Goal: Transaction & Acquisition: Purchase product/service

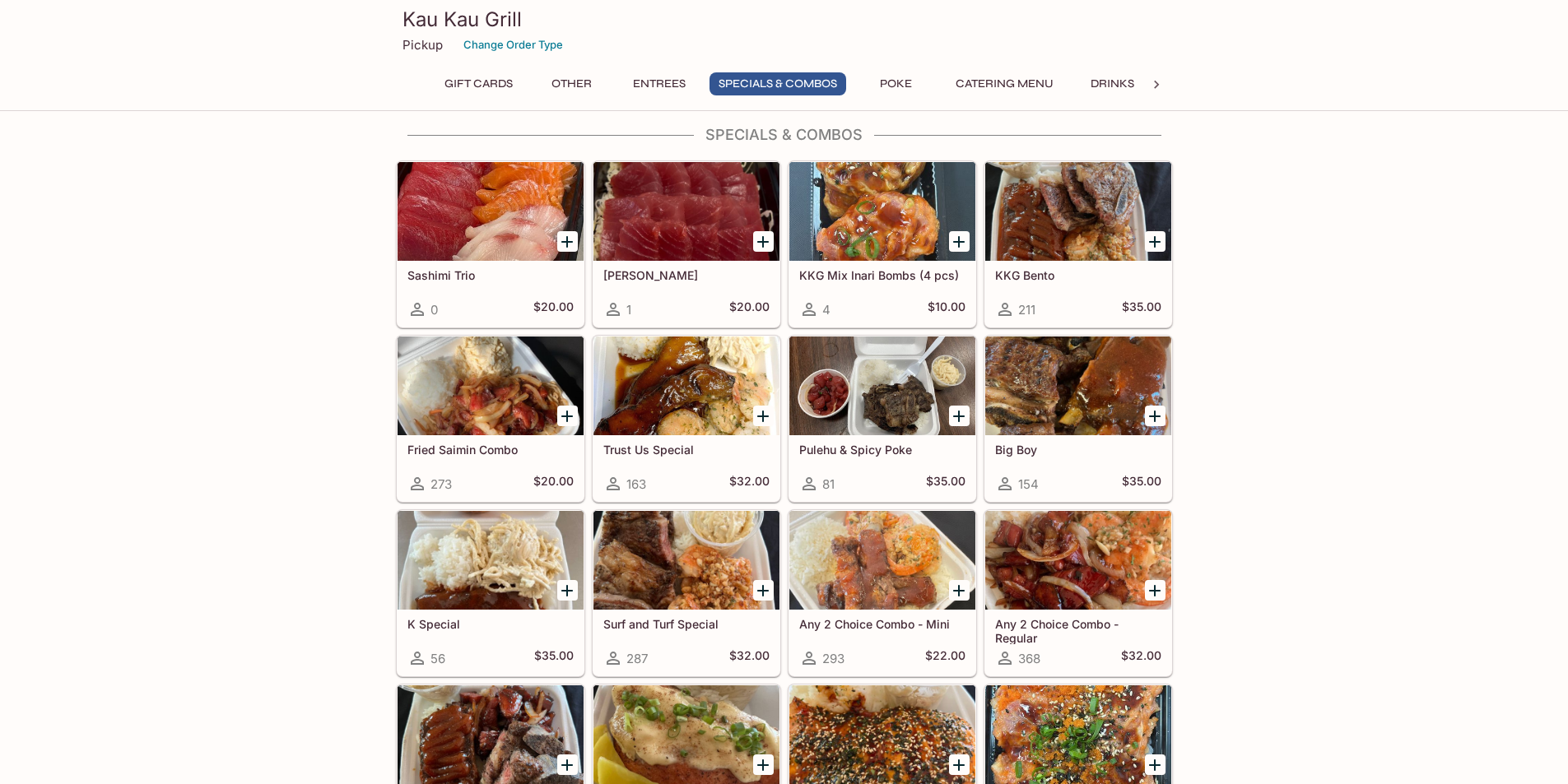
scroll to position [1499, 0]
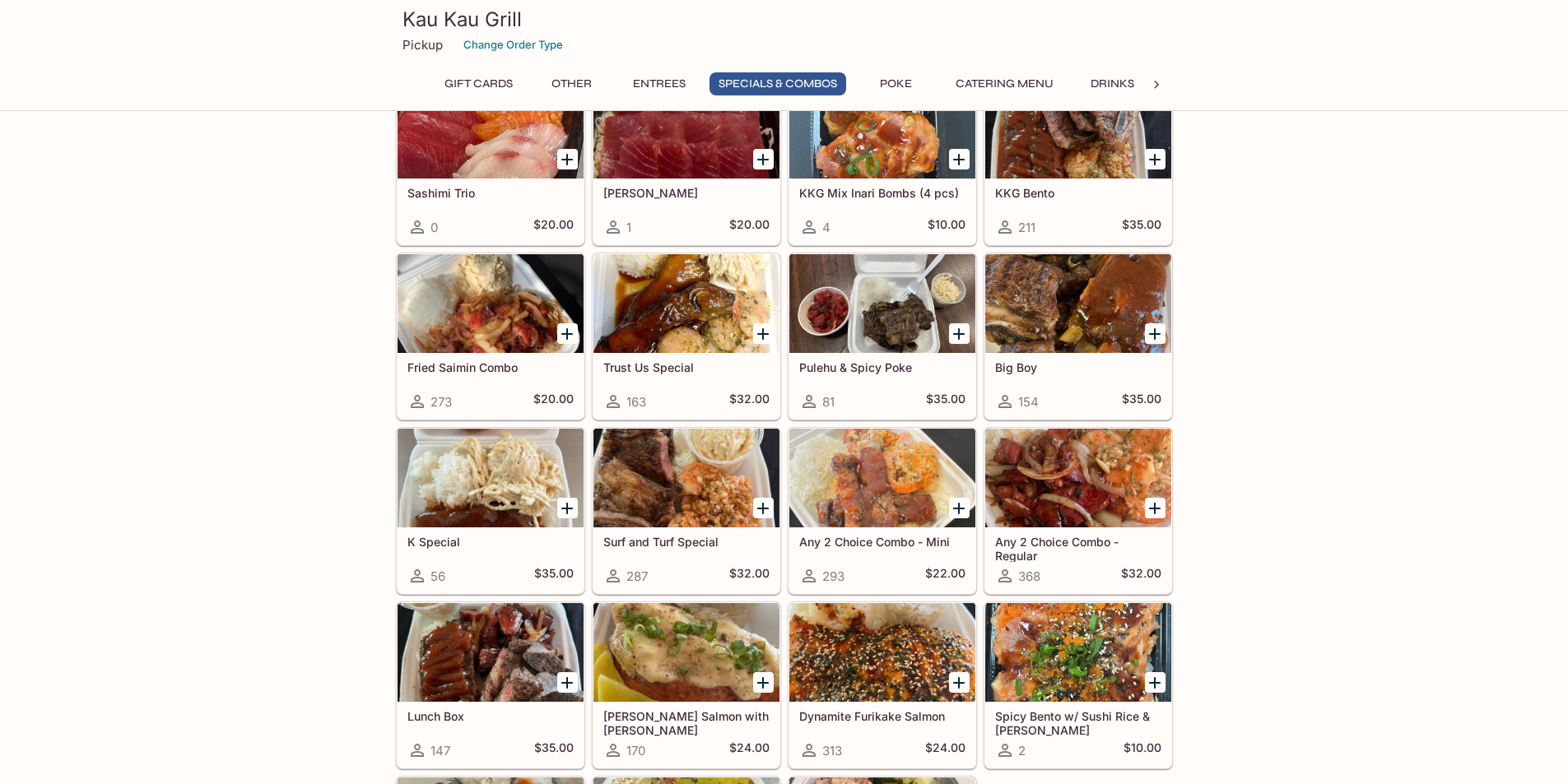
click at [668, 359] on div "Trust Us Special 163 $32.00" at bounding box center [686, 386] width 186 height 66
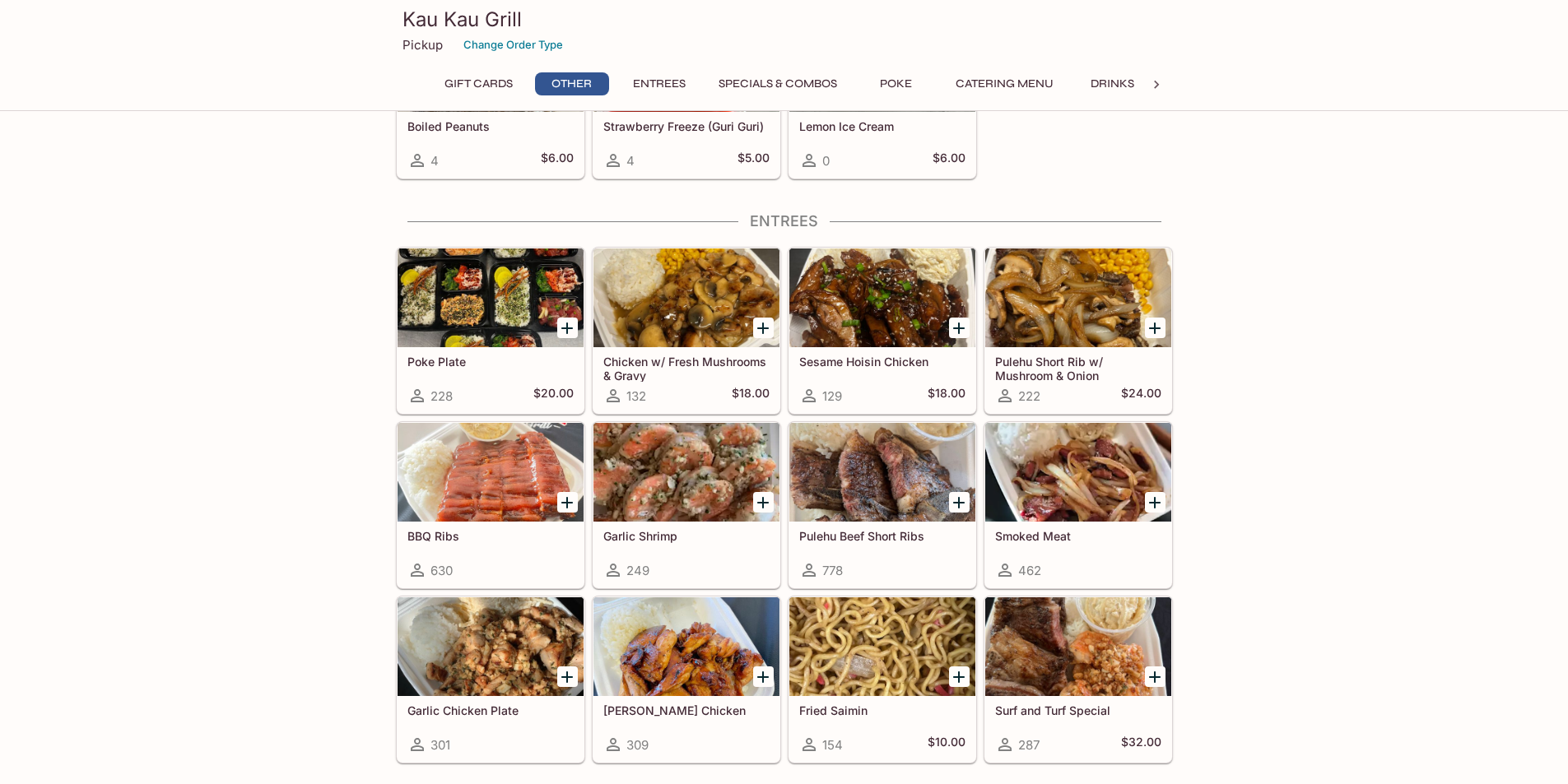
scroll to position [738, 0]
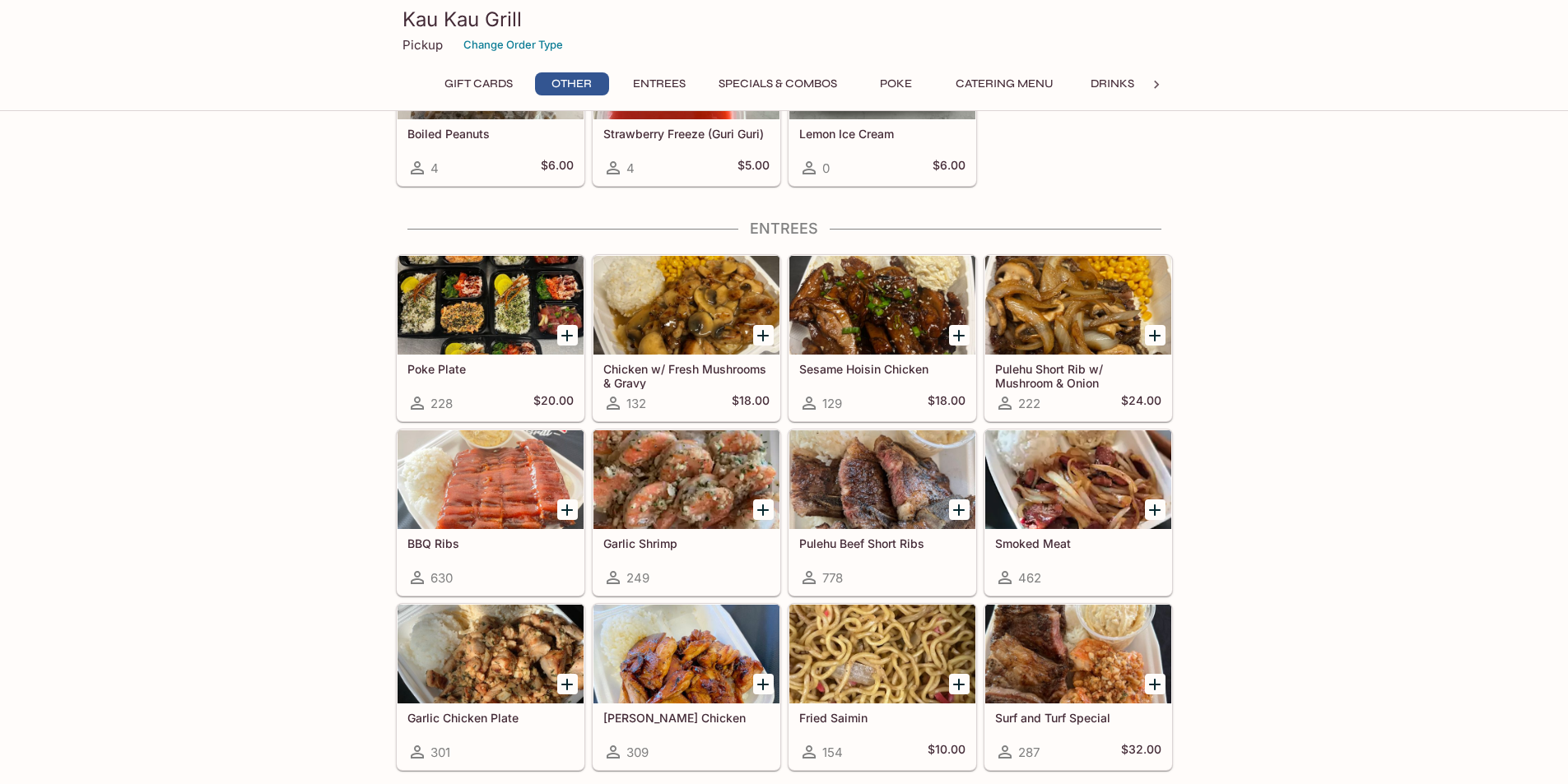
click at [693, 326] on div at bounding box center [686, 306] width 186 height 99
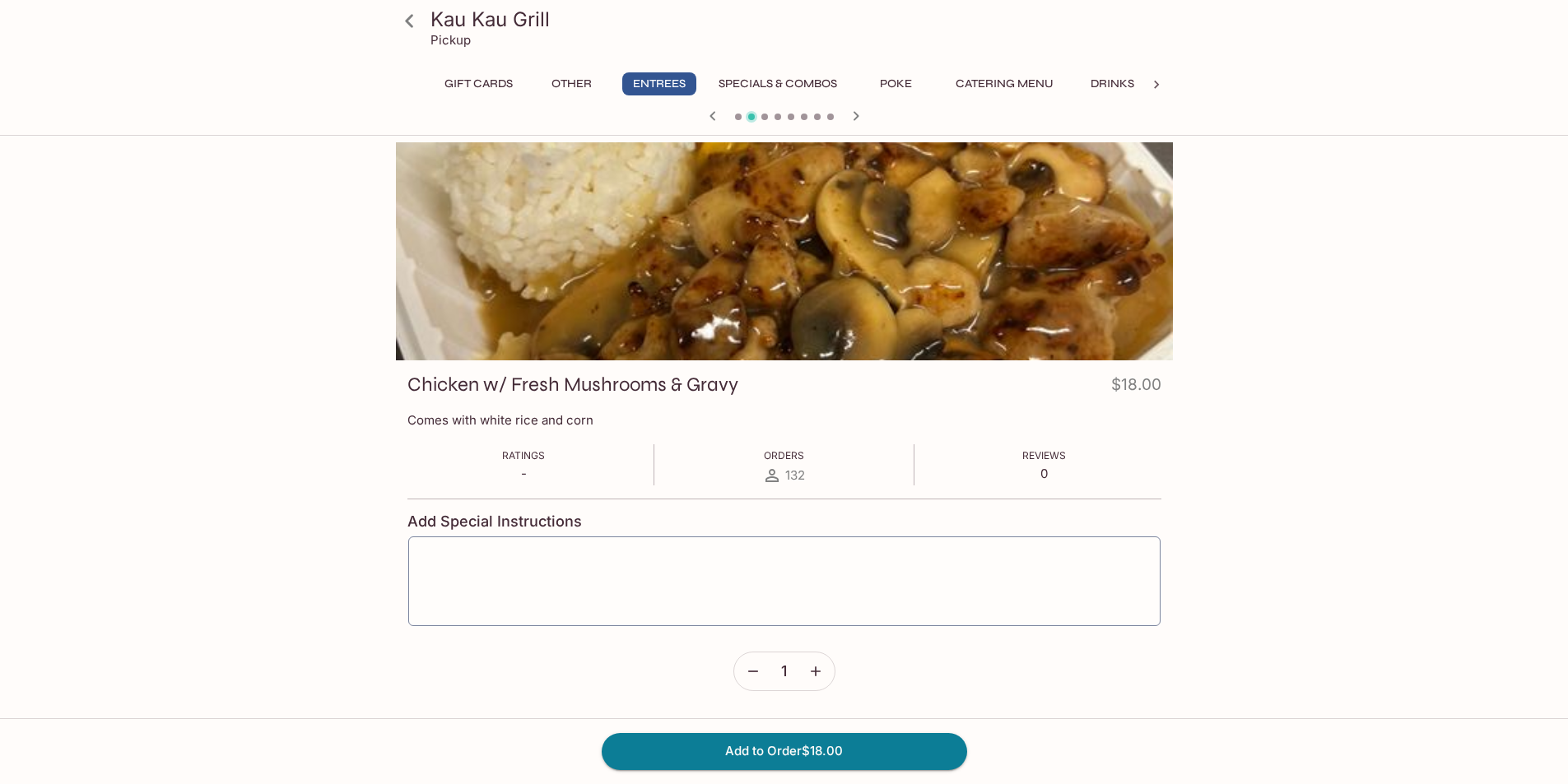
drag, startPoint x: 682, startPoint y: 221, endPoint x: 658, endPoint y: 226, distance: 24.5
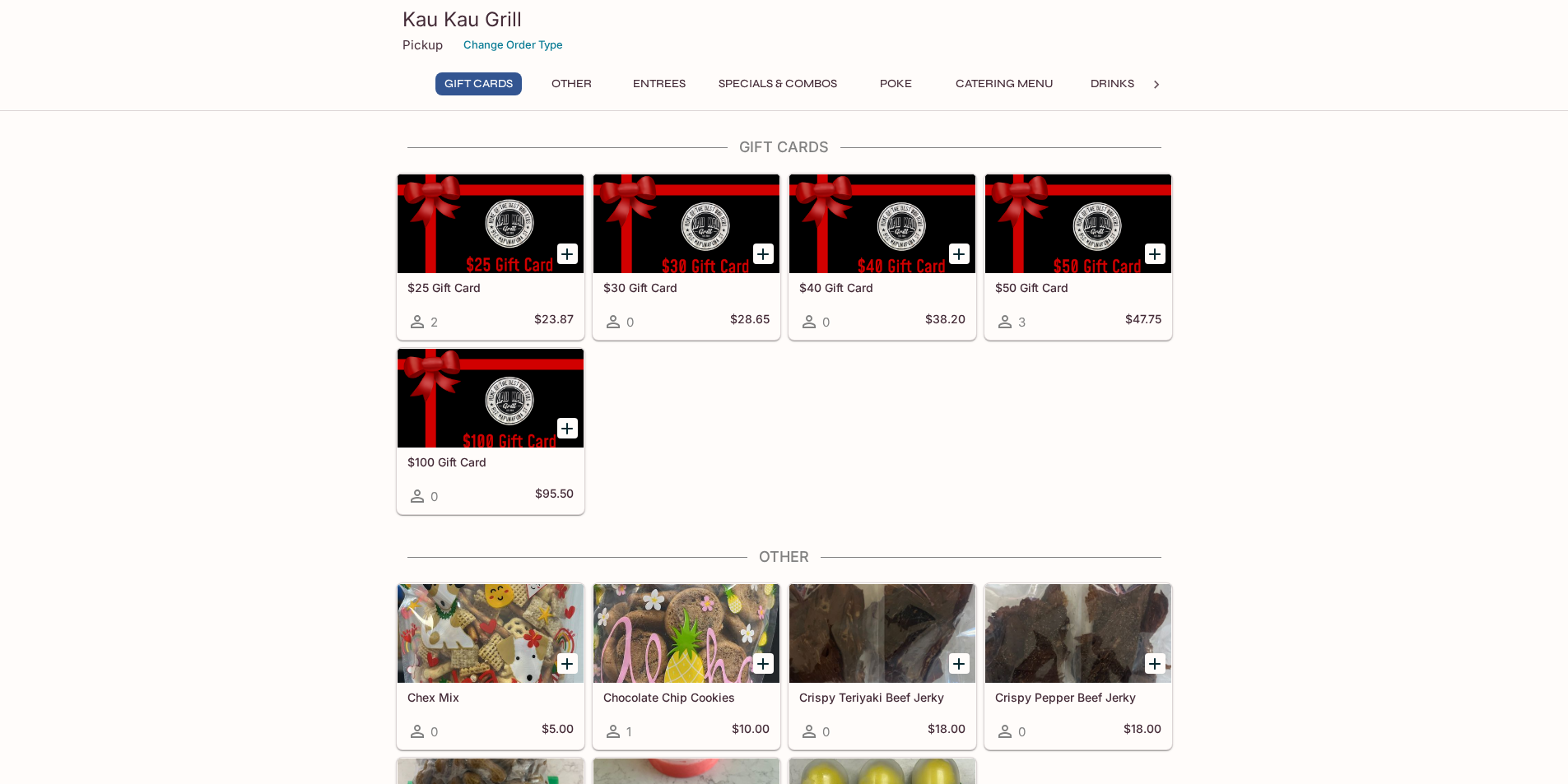
click at [764, 96] on div "Gift Cards Other Entrees Specials & Combos Poke Catering Menu Drinks" at bounding box center [784, 89] width 711 height 33
click at [762, 84] on button "Specials & Combos" at bounding box center [777, 83] width 136 height 23
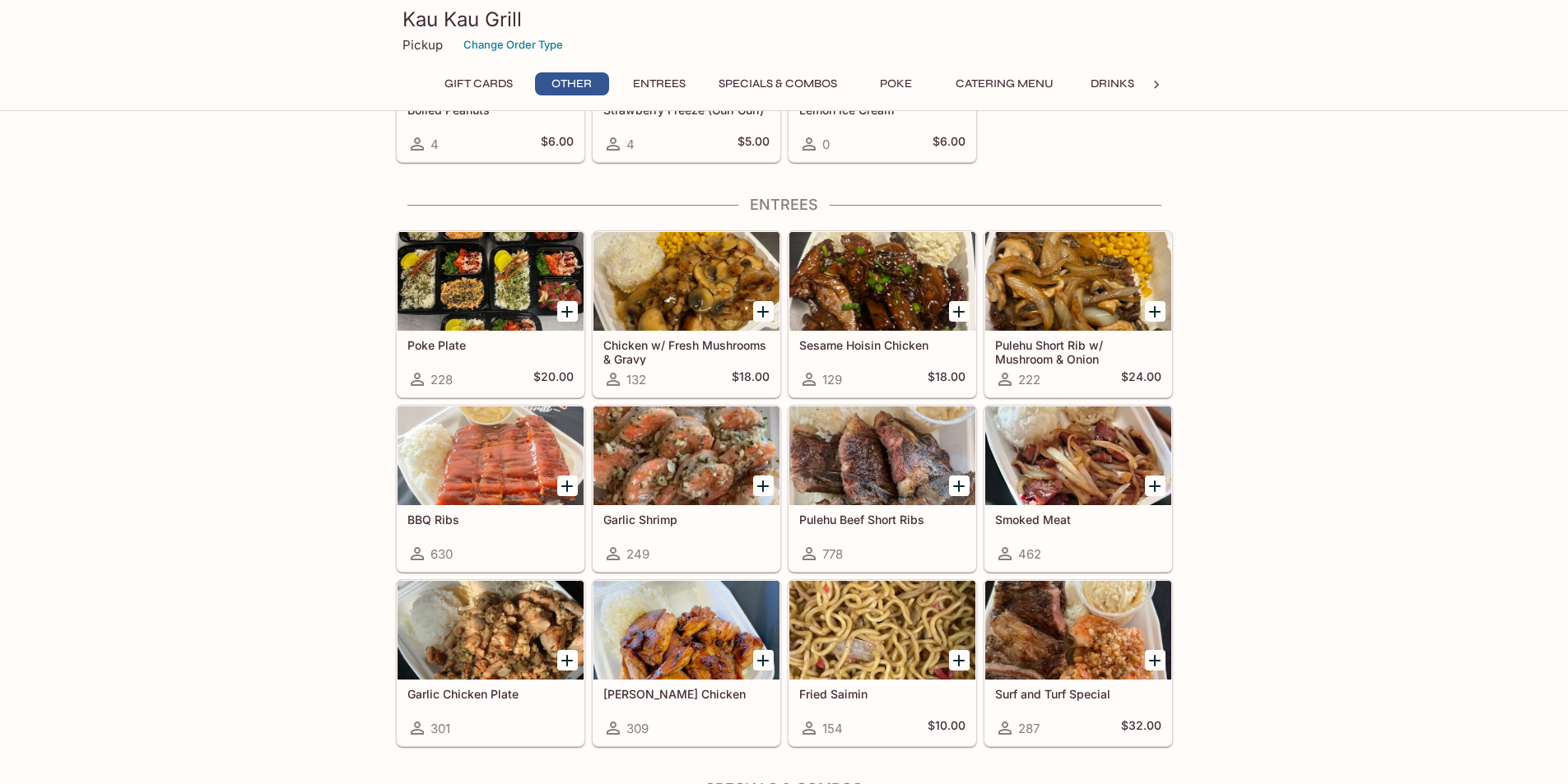
scroll to position [744, 0]
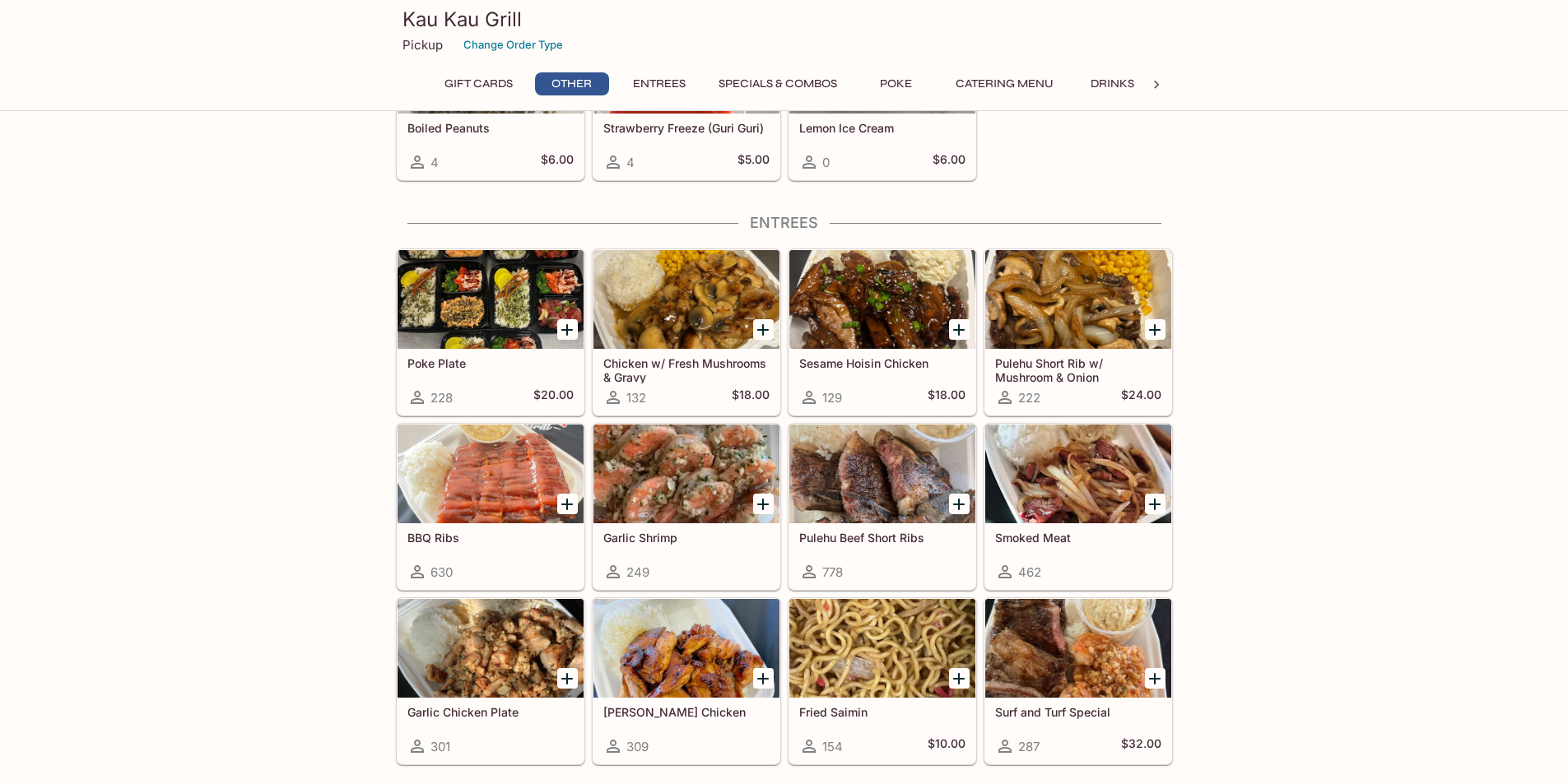
click at [955, 499] on icon "Add Pulehu Beef Short Ribs" at bounding box center [959, 504] width 20 height 20
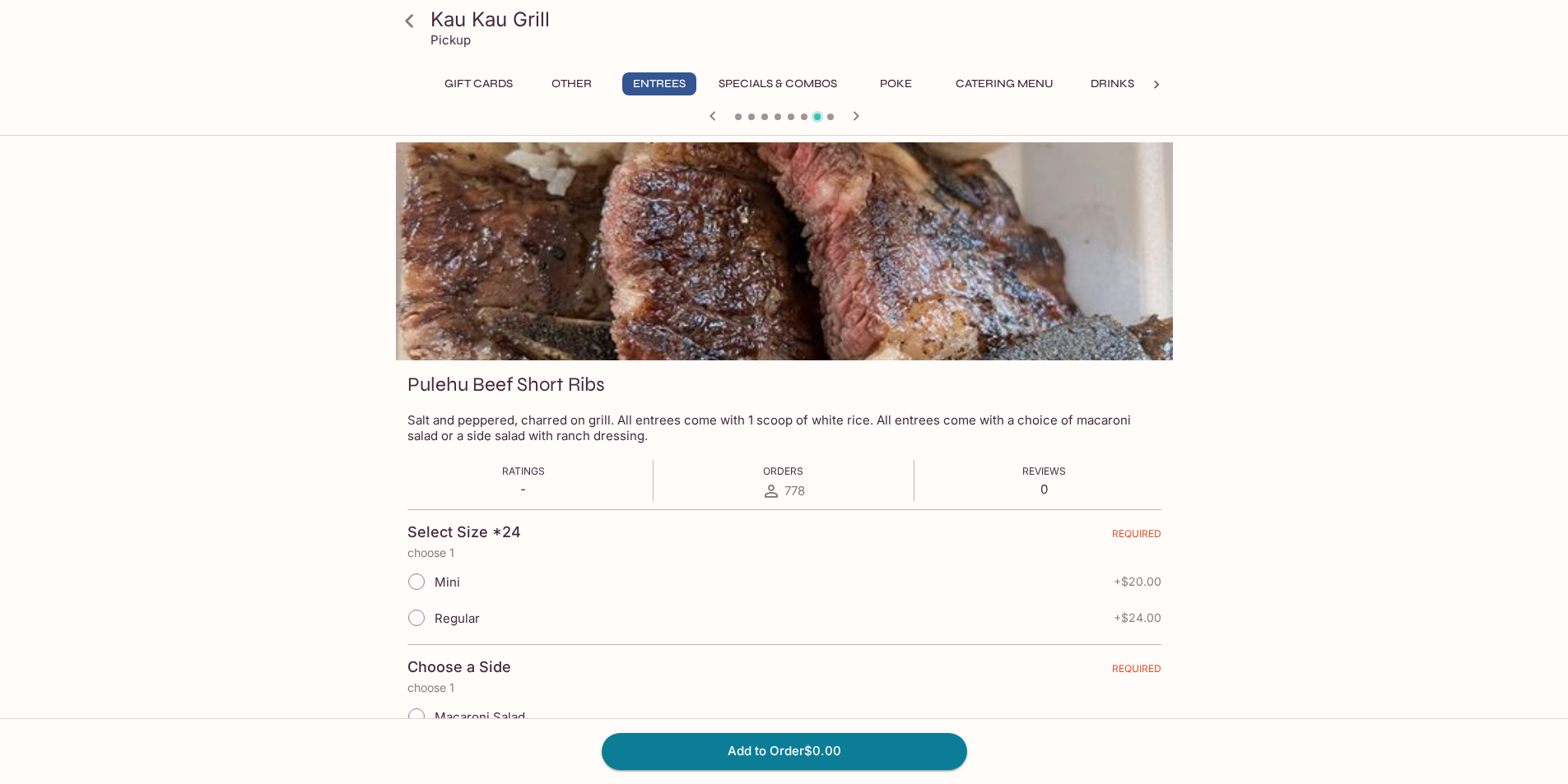
click at [416, 616] on input "Regular" at bounding box center [417, 618] width 35 height 35
radio input "true"
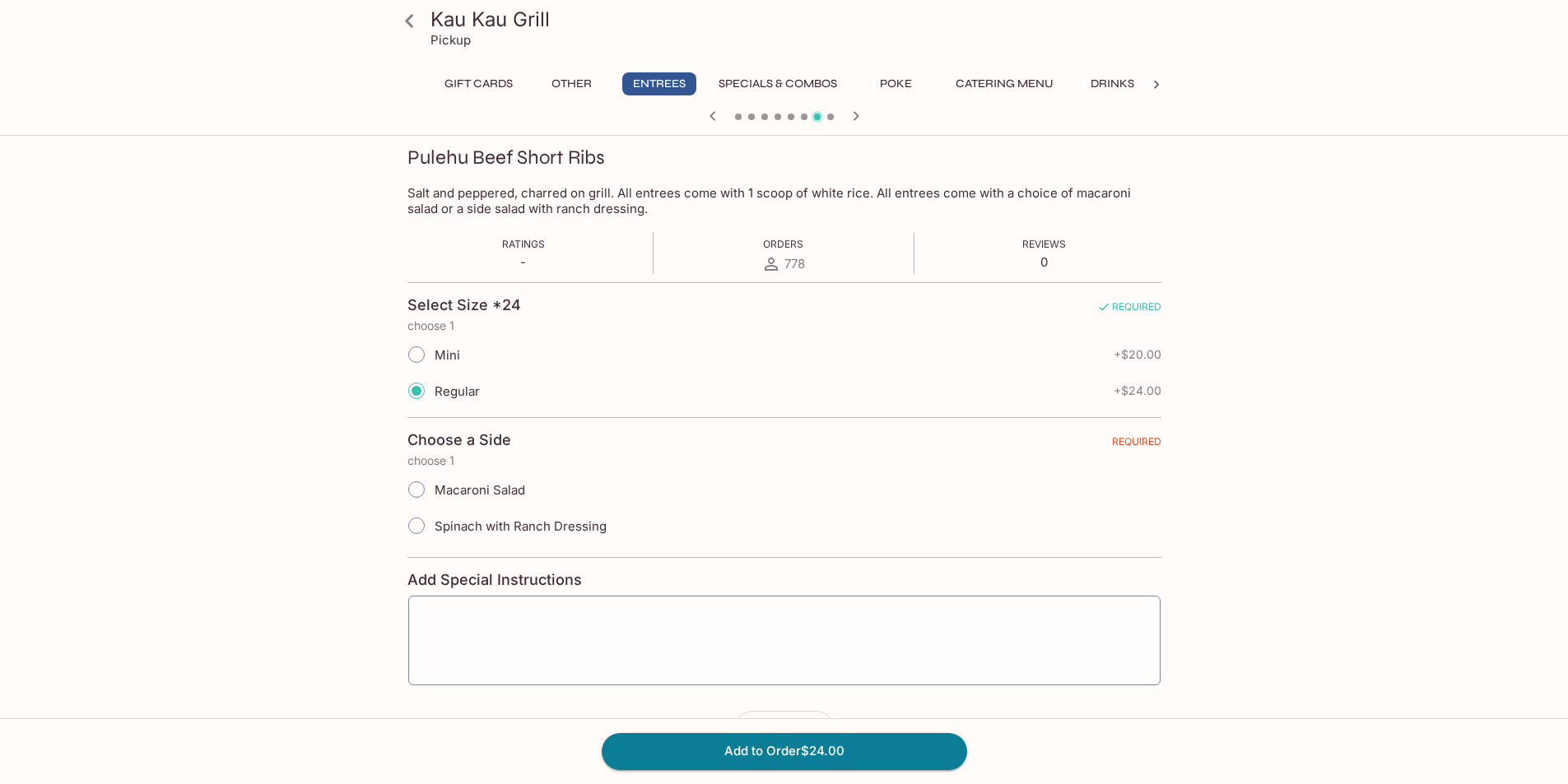
scroll to position [247, 0]
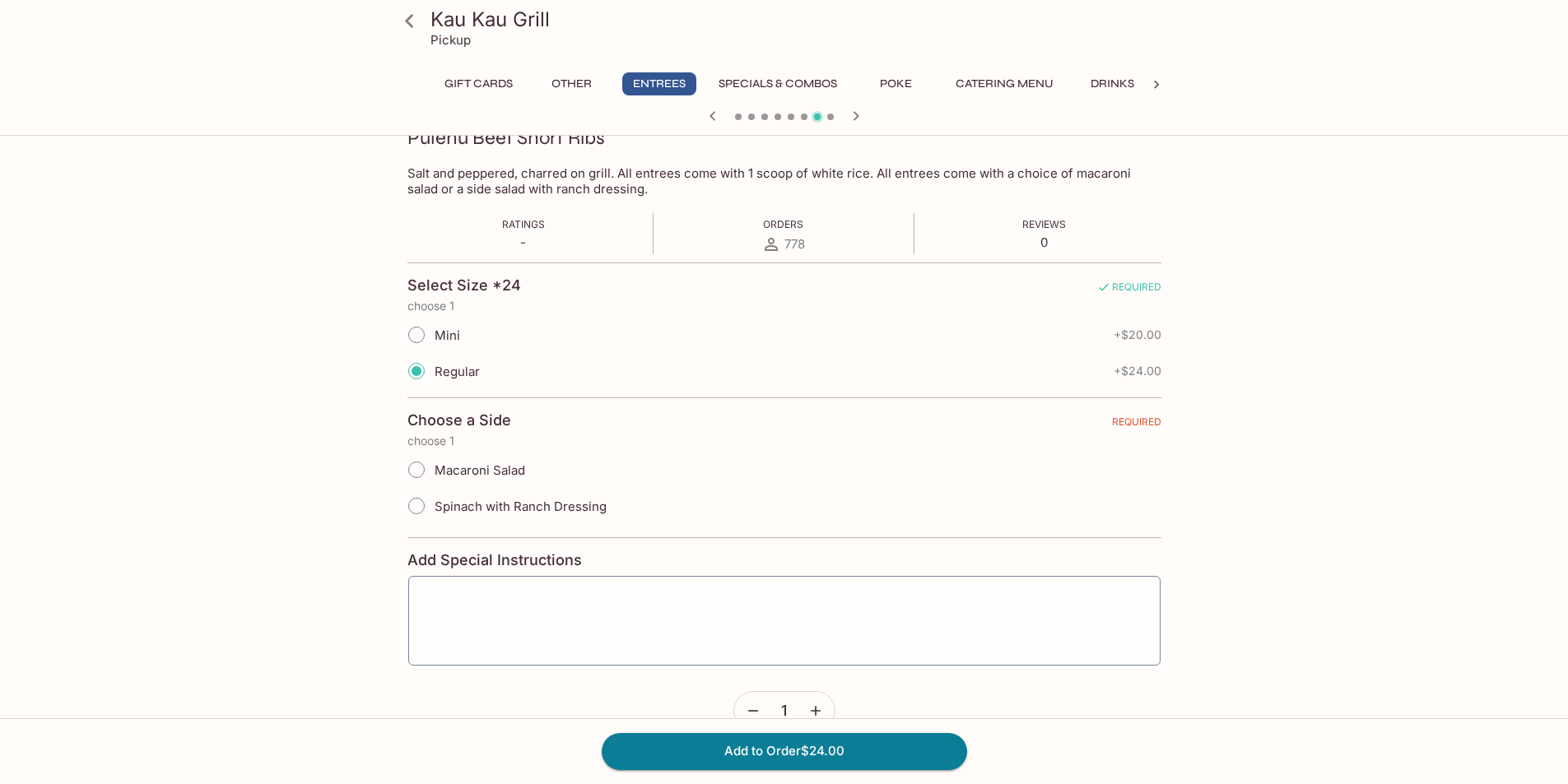
click at [415, 466] on input "Macaroni Salad" at bounding box center [417, 470] width 35 height 35
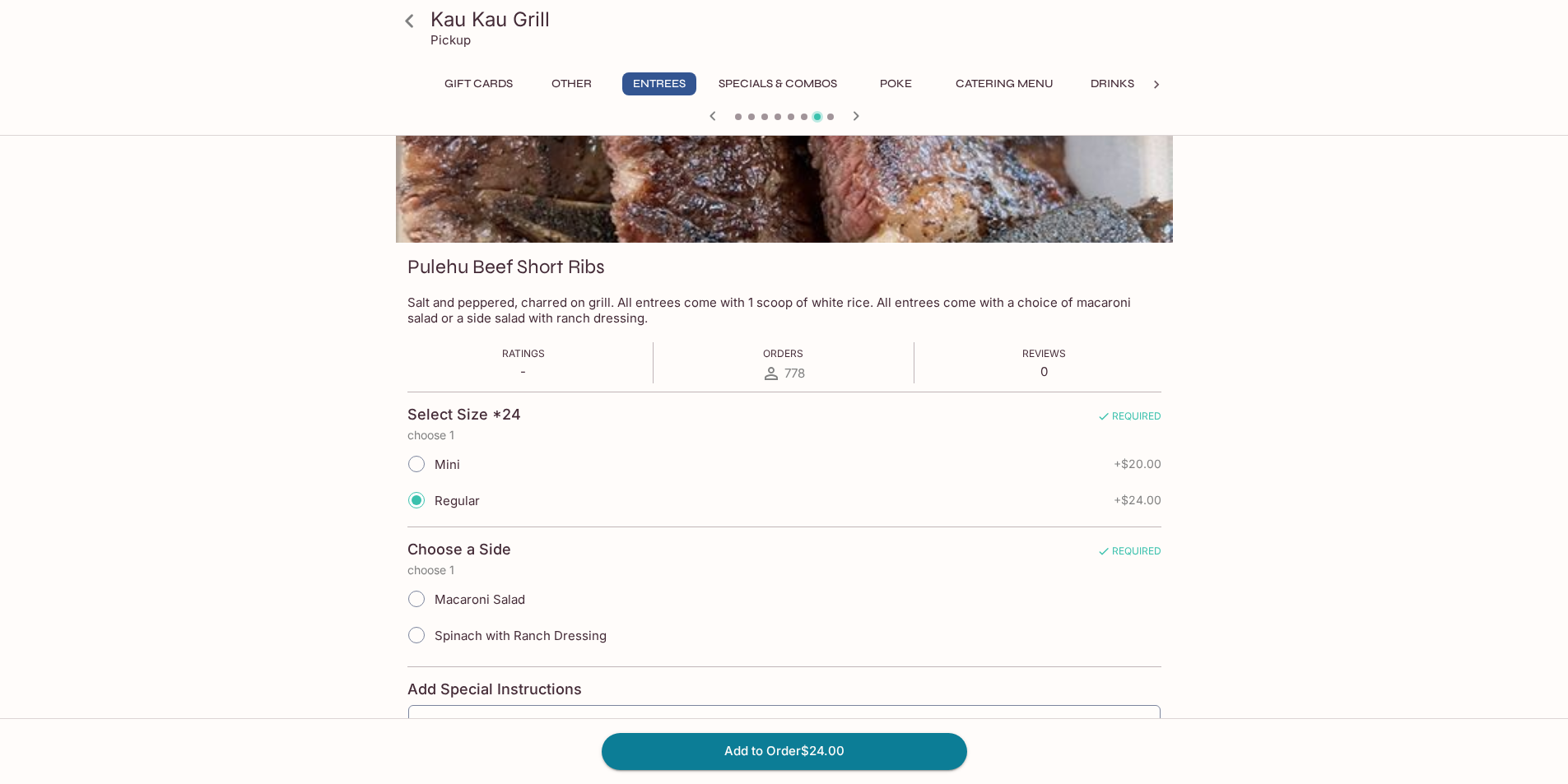
scroll to position [283, 0]
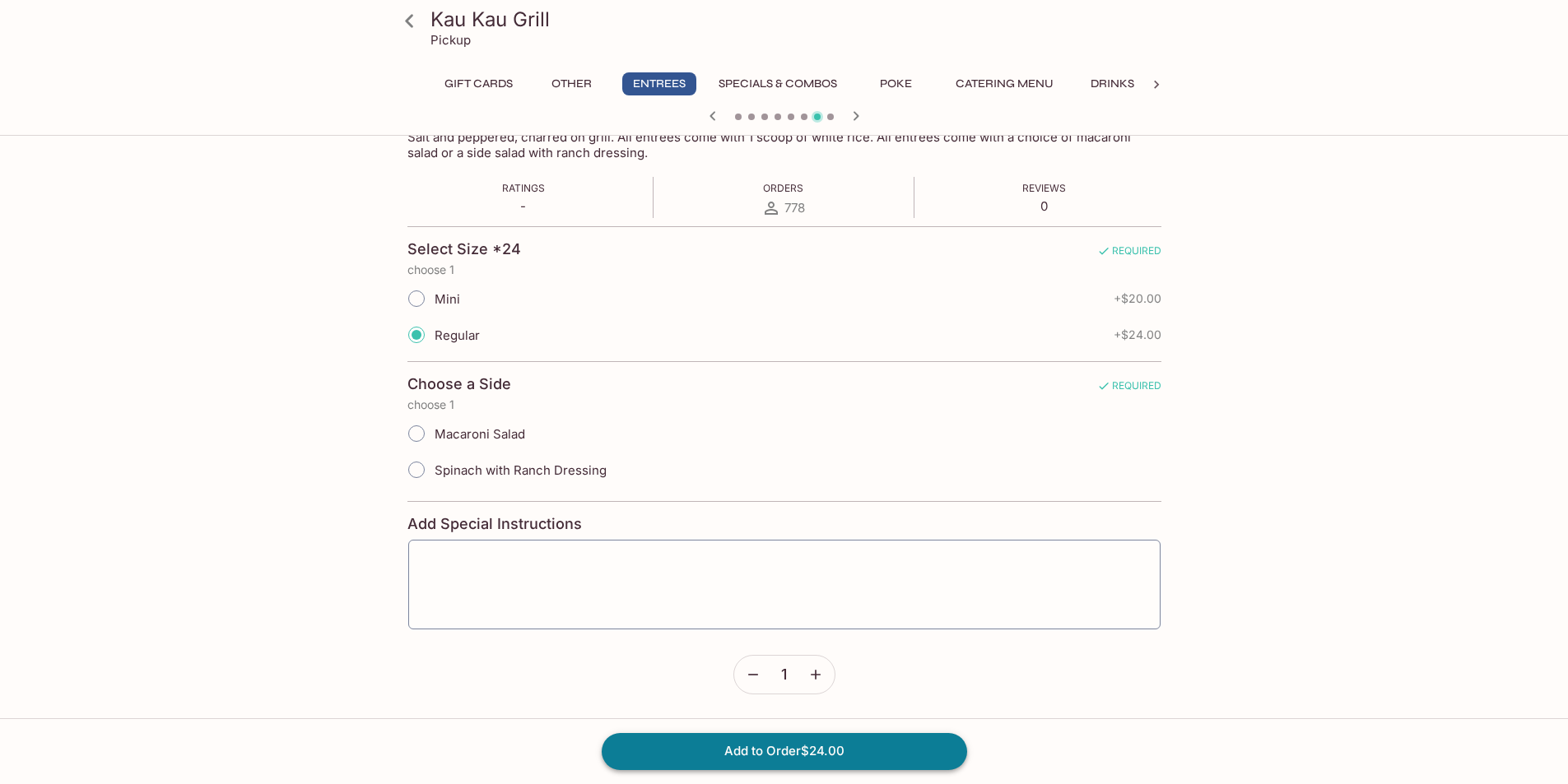
click at [726, 751] on button "Add to Order $24.00" at bounding box center [784, 751] width 366 height 36
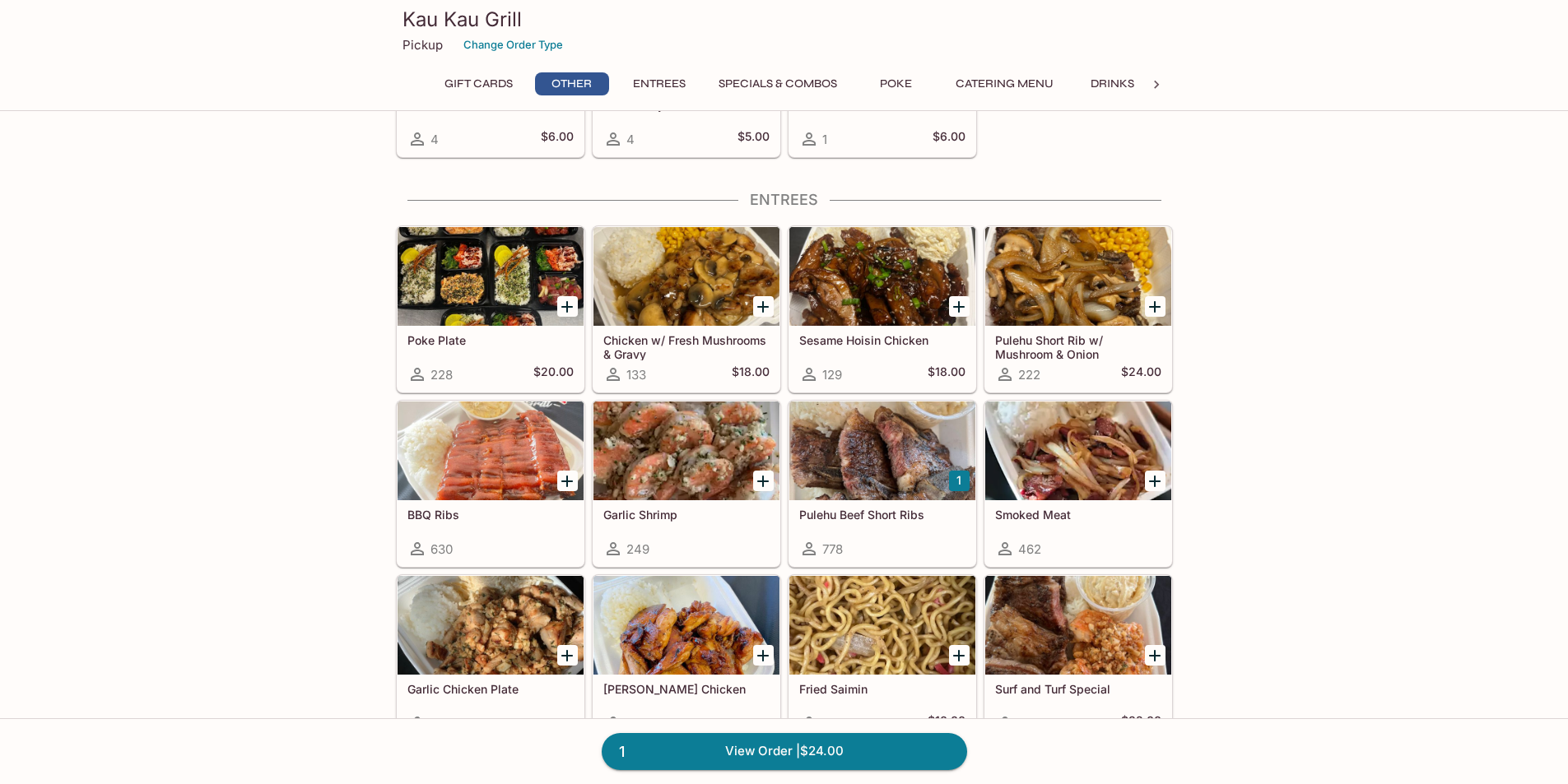
scroll to position [758, 0]
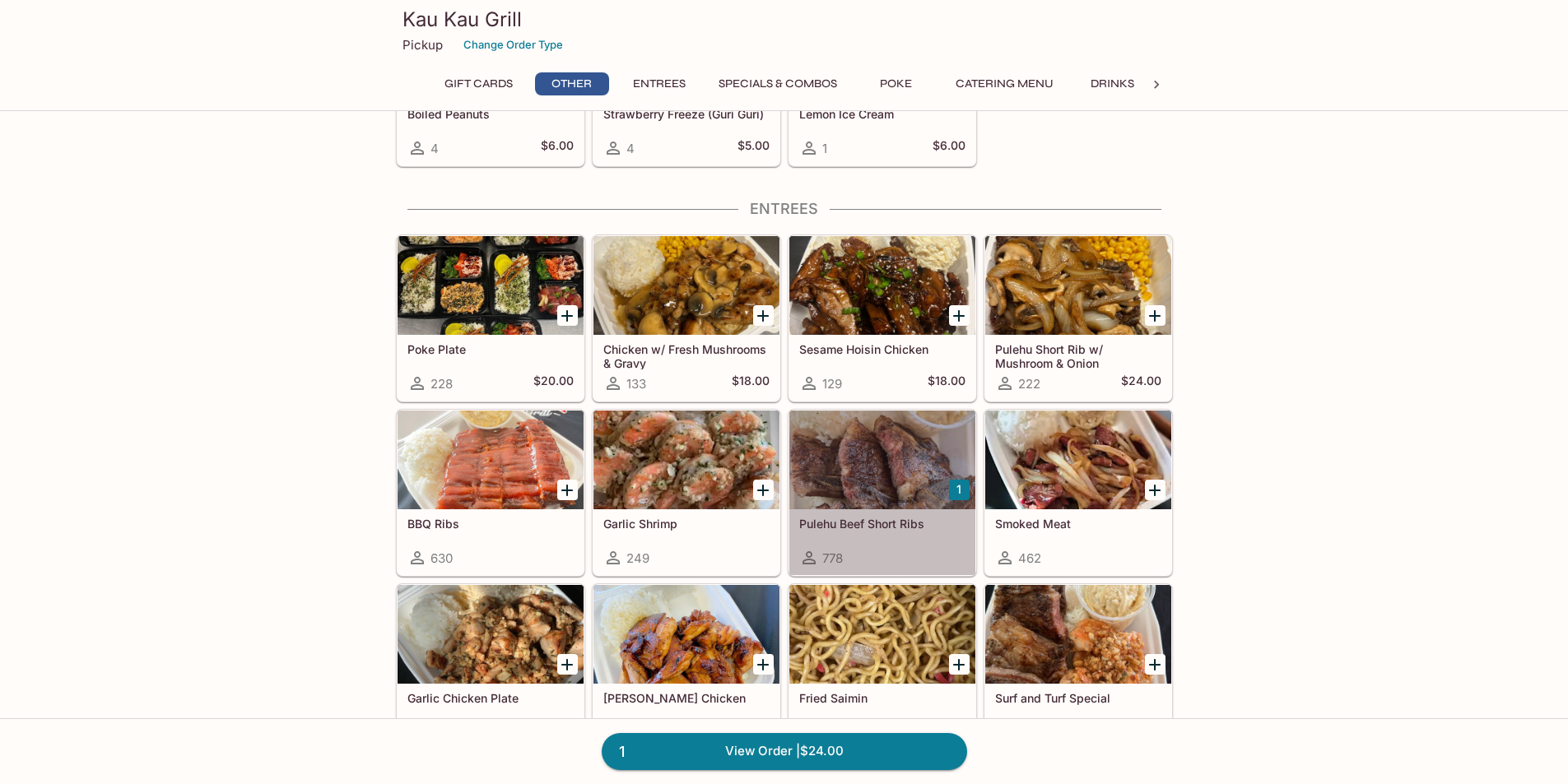
click at [884, 530] on h5 "Pulehu Beef Short Ribs" at bounding box center [882, 524] width 166 height 14
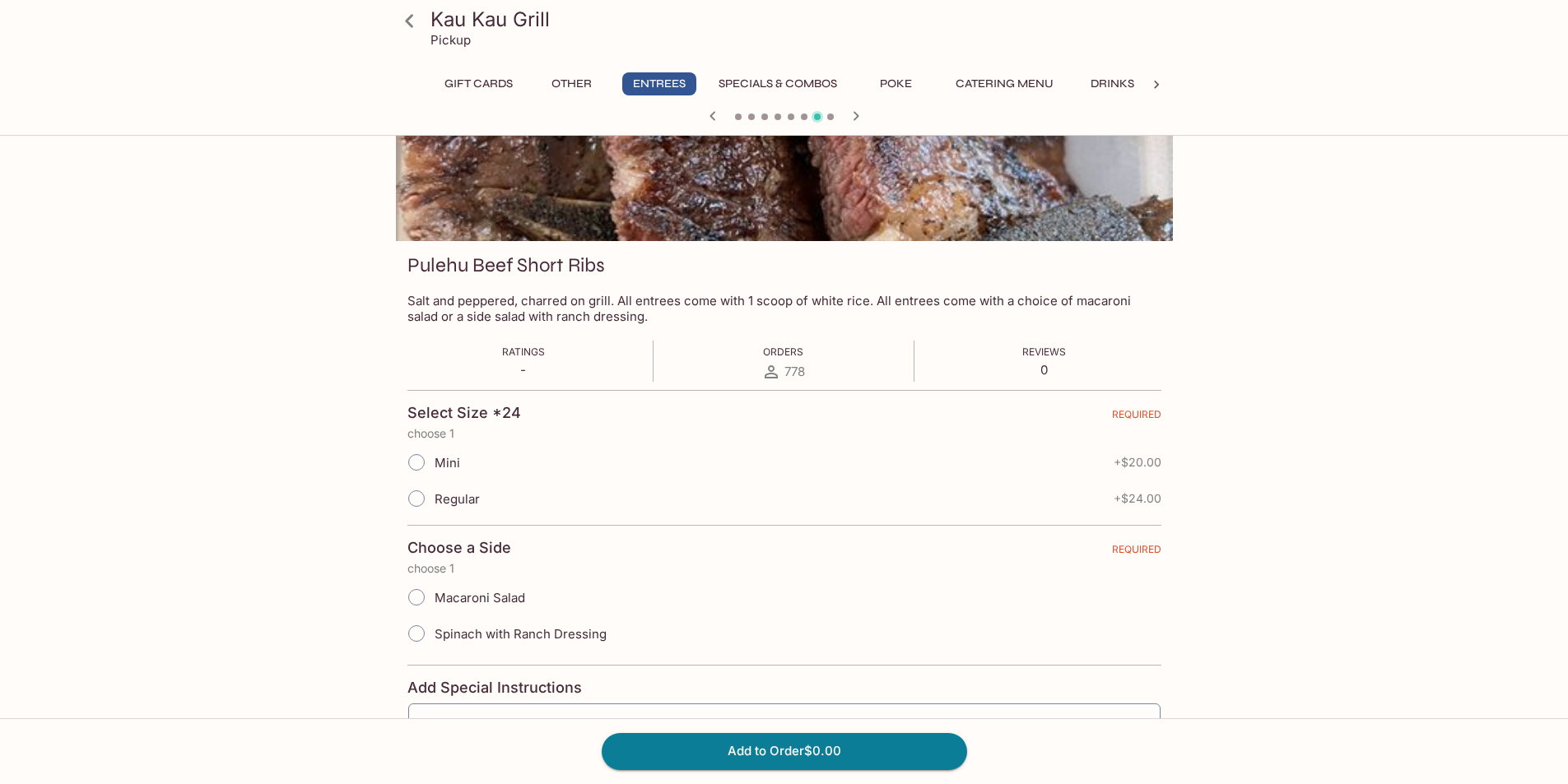
scroll to position [118, 0]
click at [421, 504] on input "Regular" at bounding box center [417, 499] width 35 height 35
radio input "true"
click at [420, 604] on input "Macaroni Salad" at bounding box center [417, 598] width 35 height 35
radio input "true"
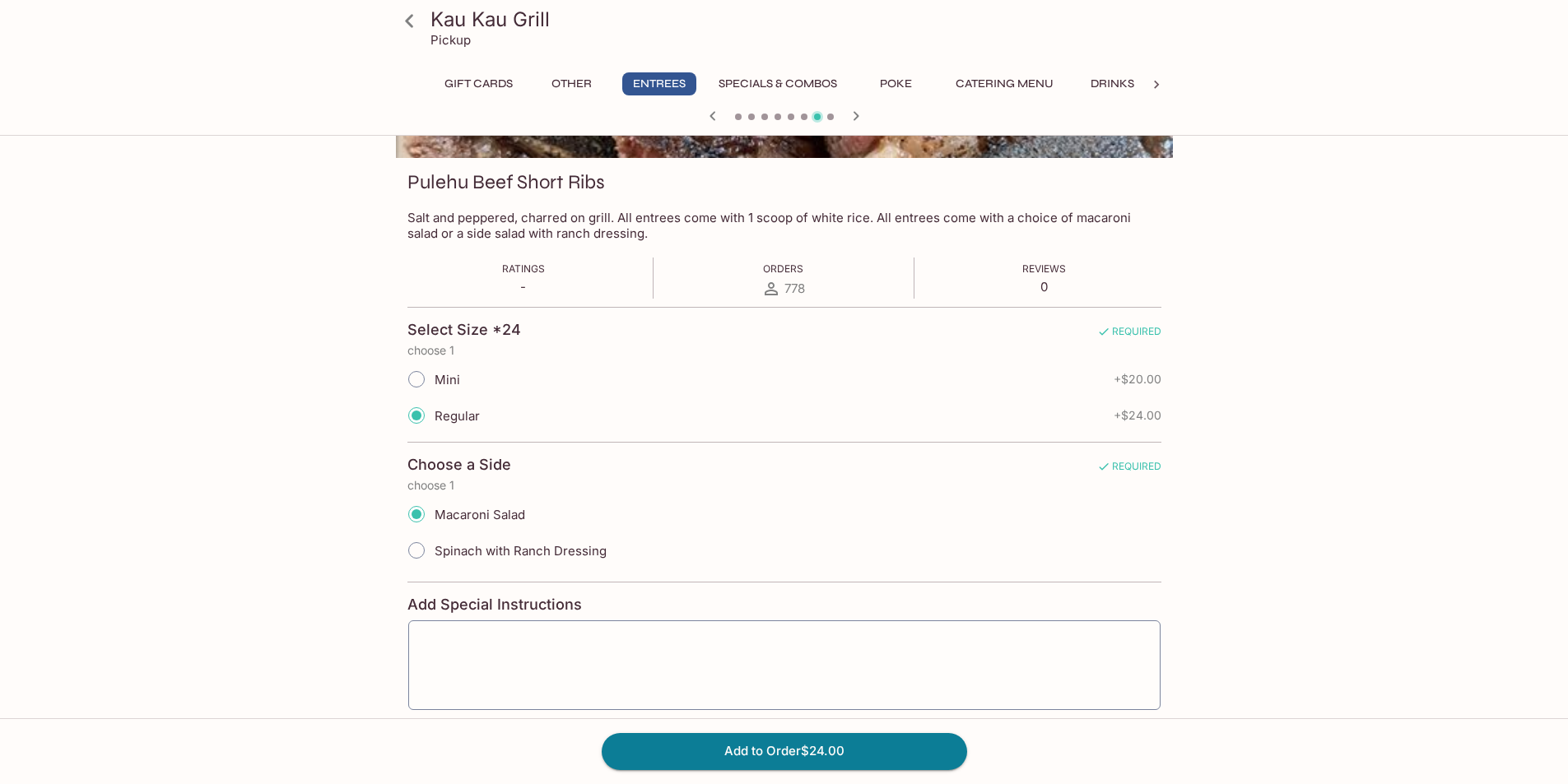
scroll to position [283, 0]
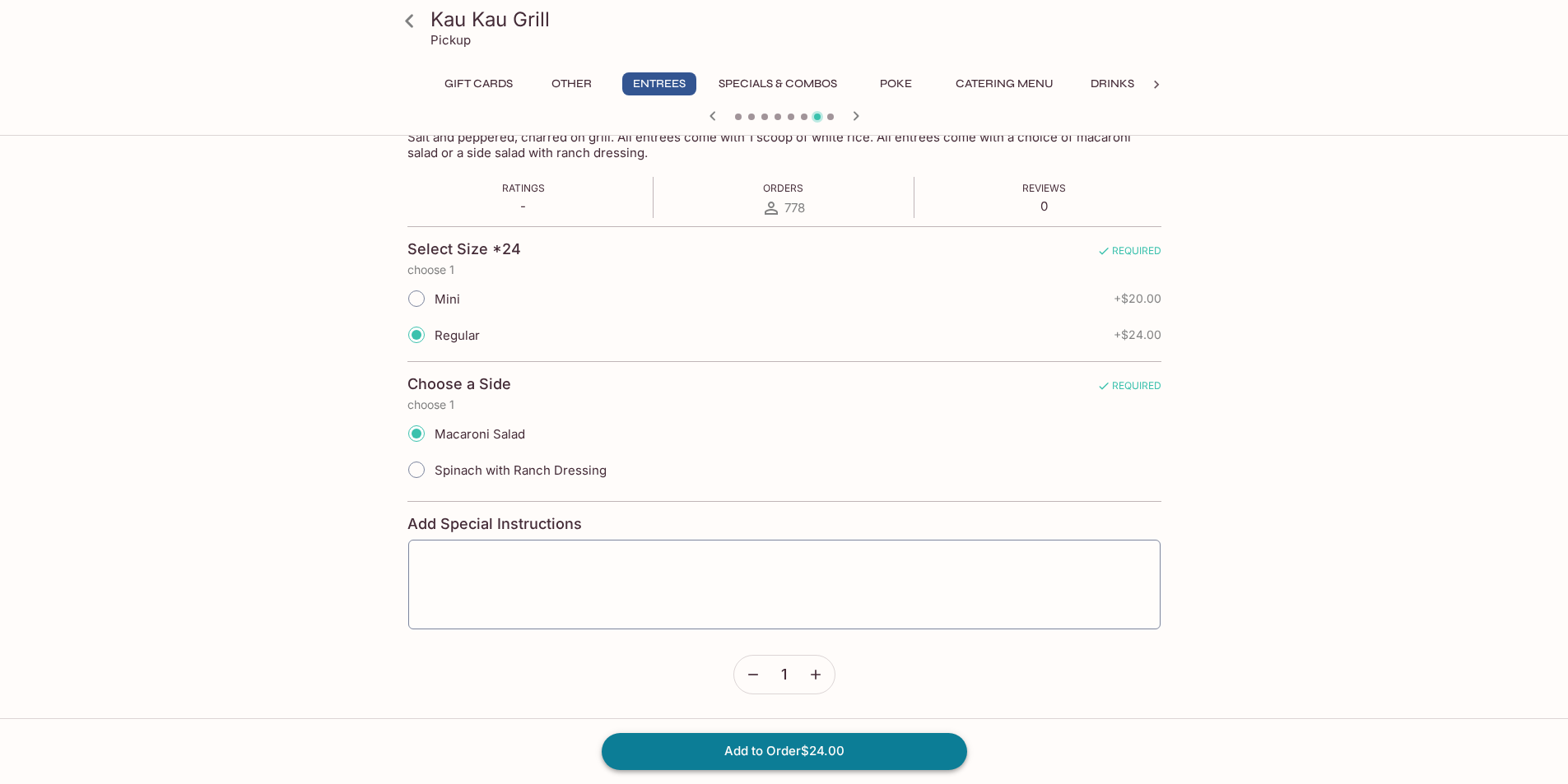
click at [768, 752] on button "Add to Order $24.00" at bounding box center [784, 751] width 366 height 36
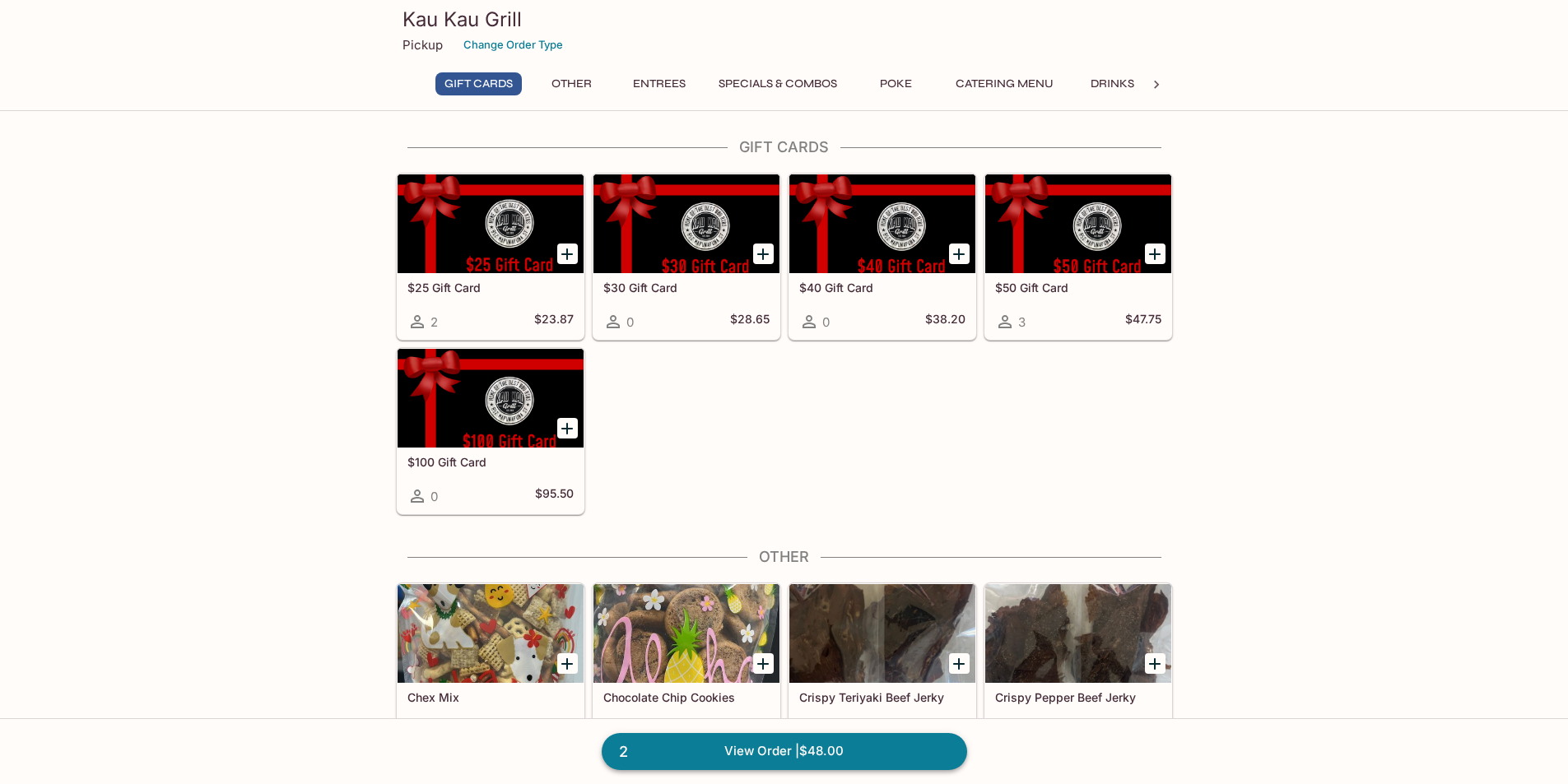
click at [763, 751] on link "2 View Order | $48.00" at bounding box center [784, 751] width 366 height 36
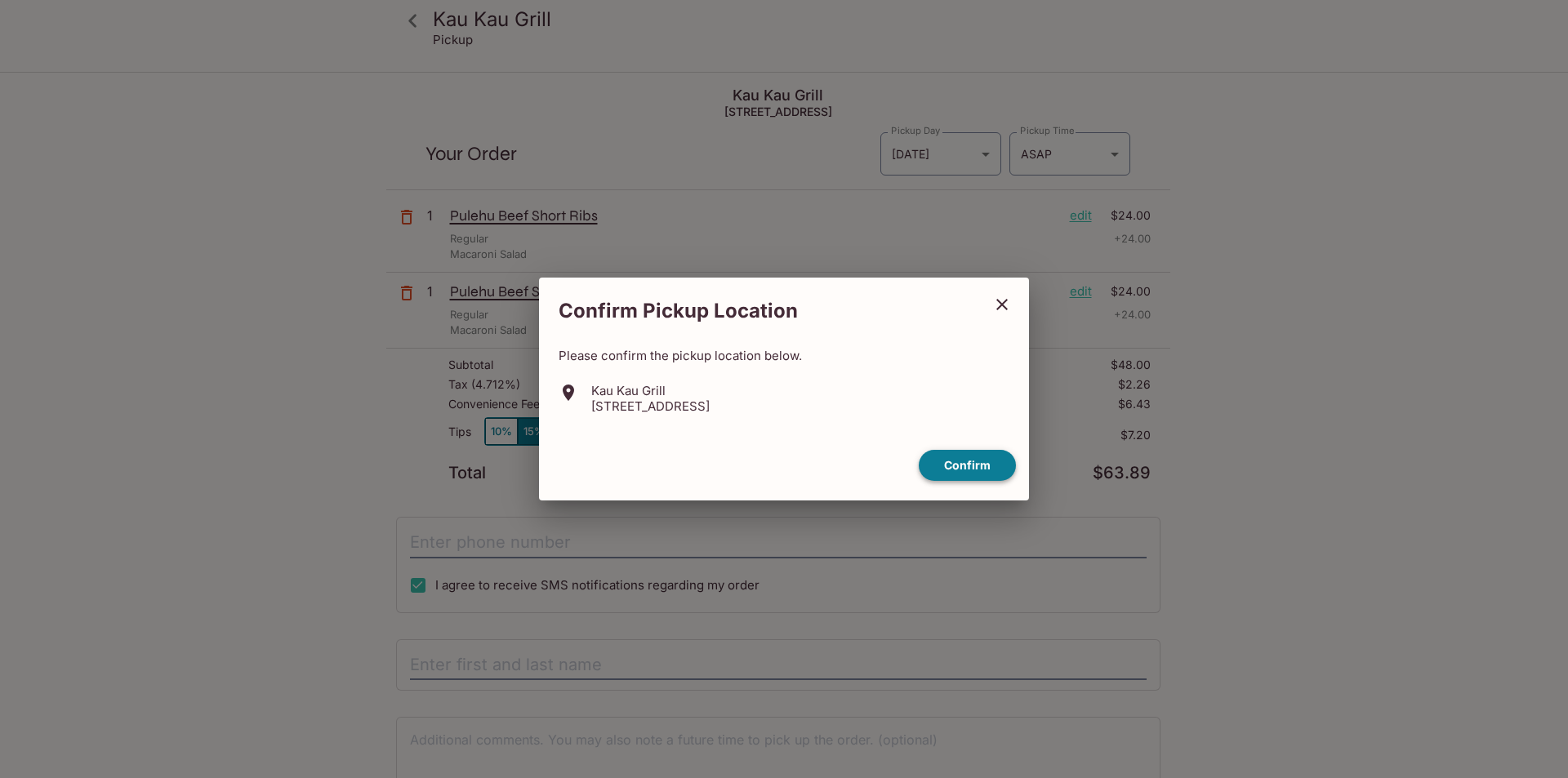
click at [984, 466] on button "Confirm" at bounding box center [967, 465] width 97 height 32
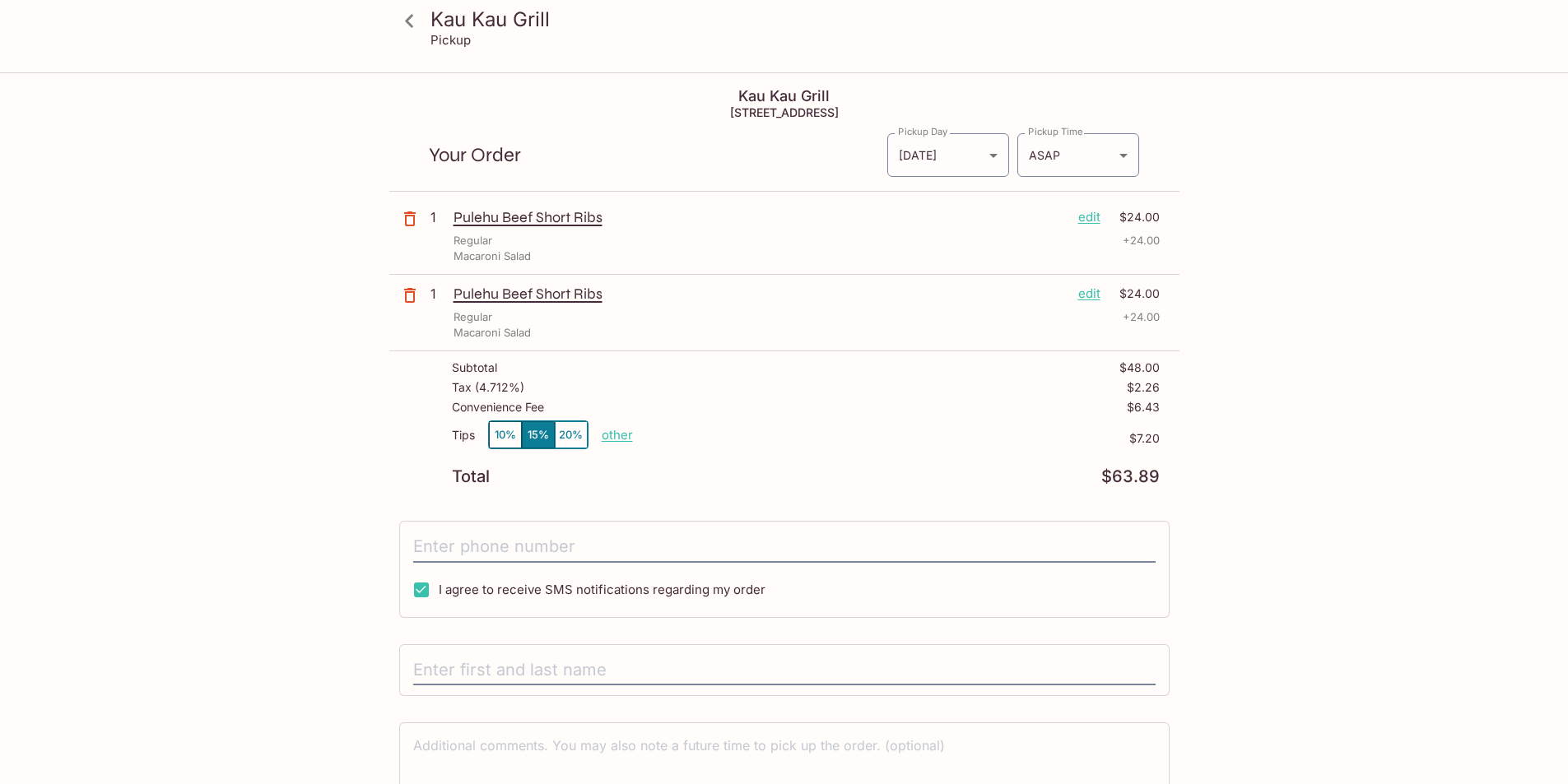
click at [506, 441] on button "10%" at bounding box center [506, 434] width 33 height 27
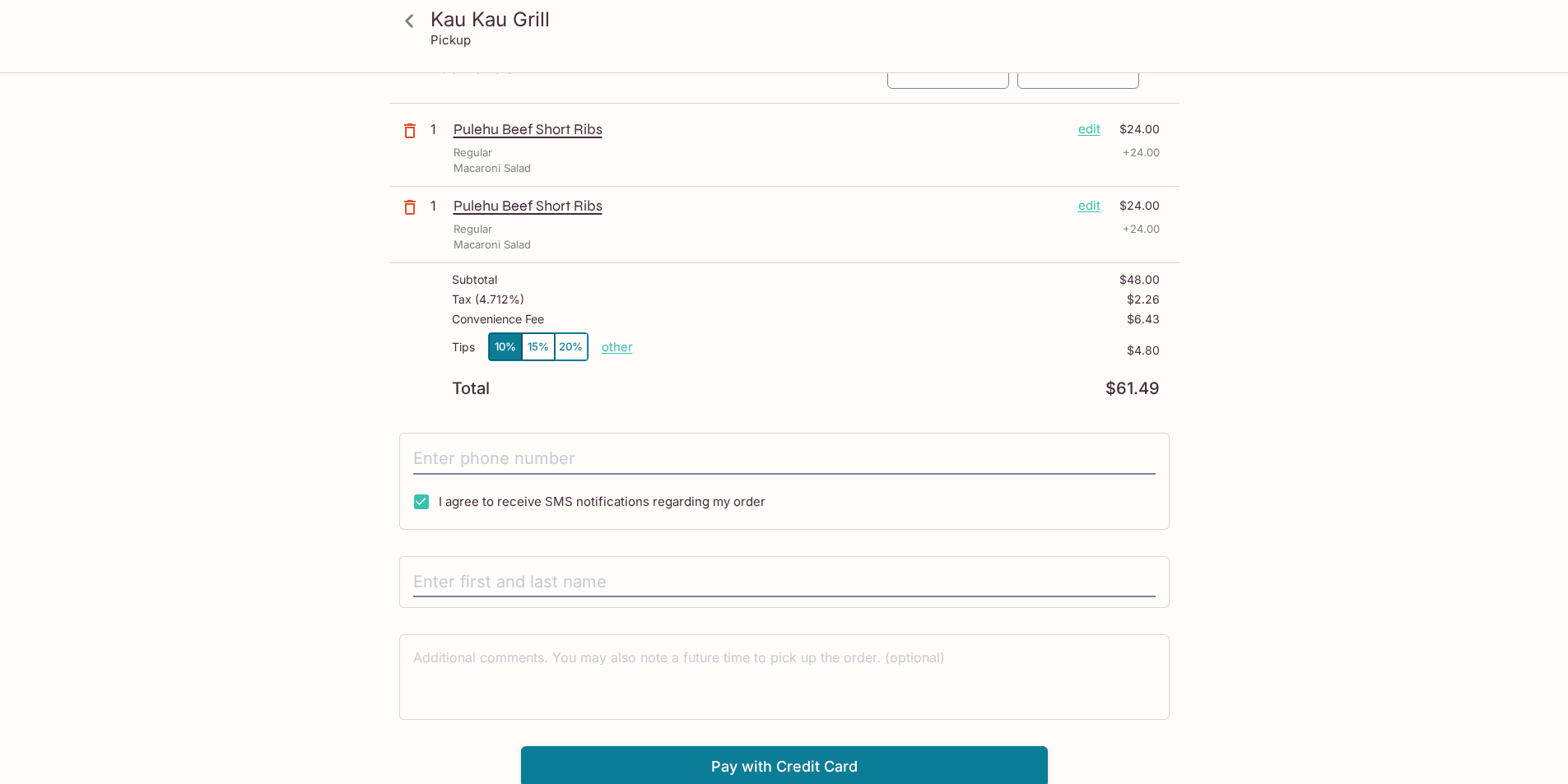
scroll to position [91, 0]
click at [646, 570] on input "text" at bounding box center [784, 579] width 743 height 31
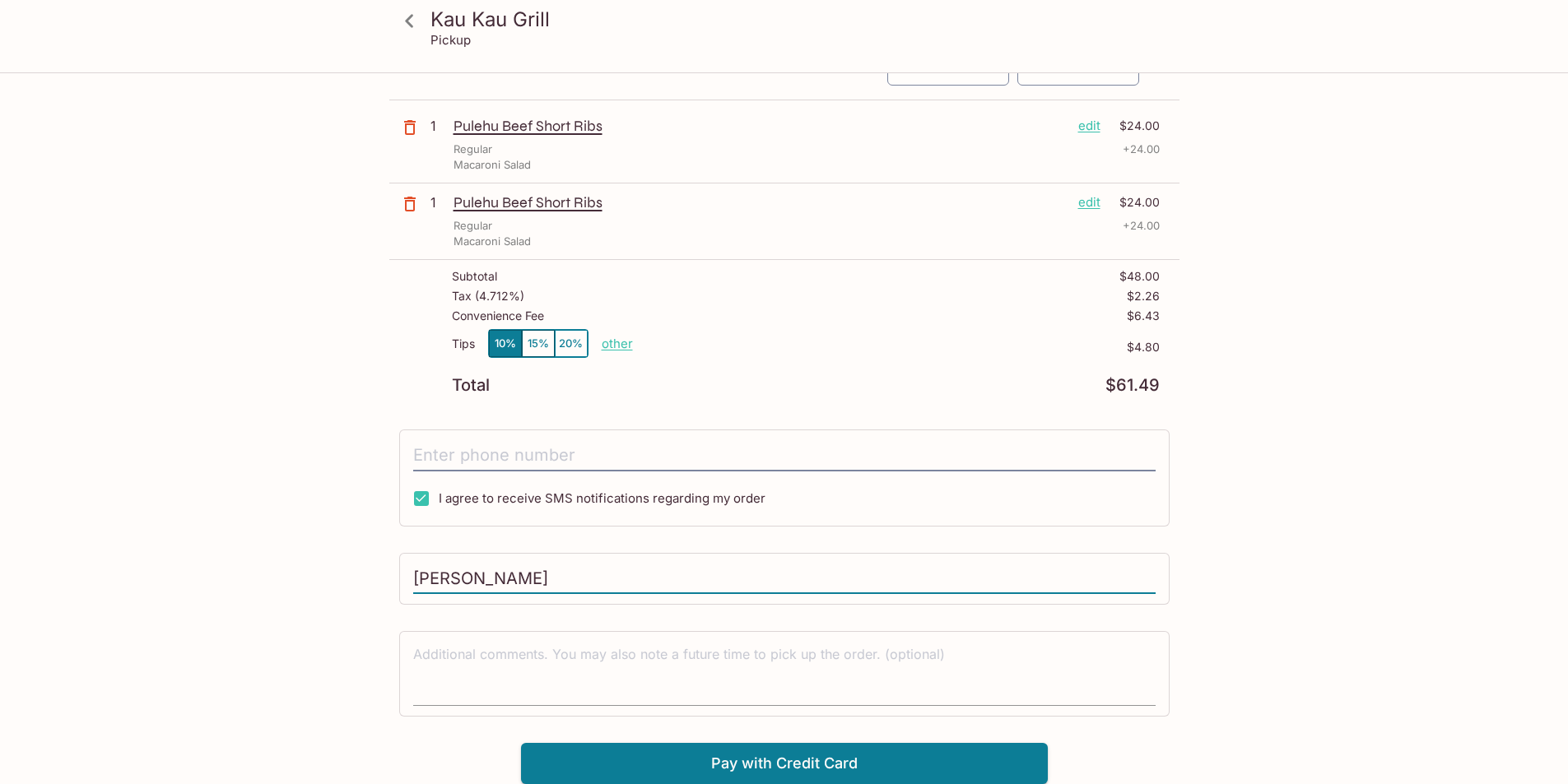
type input "[PERSON_NAME]"
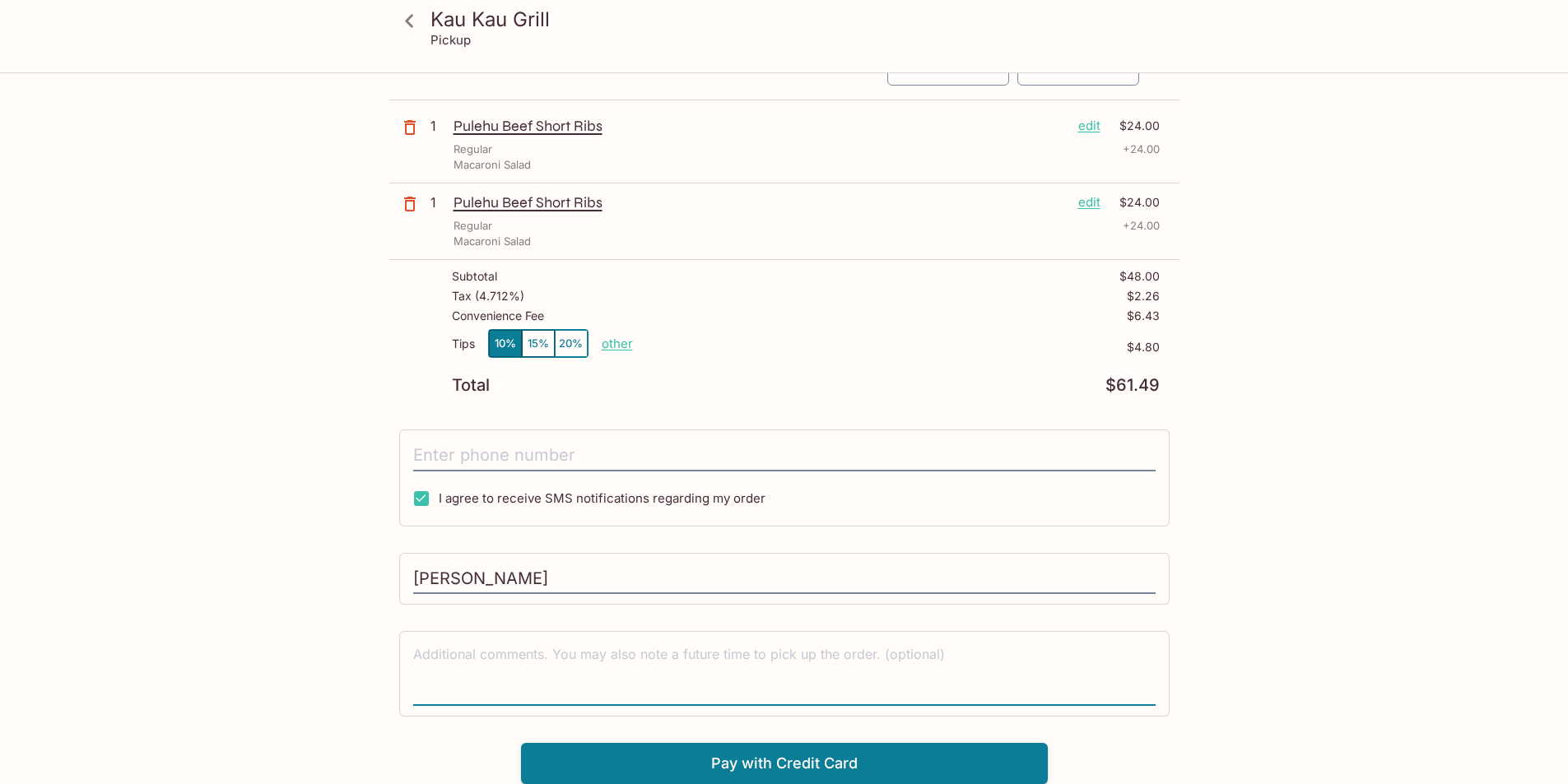
click at [608, 663] on textarea at bounding box center [784, 673] width 743 height 56
click at [750, 761] on button "Pay with Credit Card" at bounding box center [784, 763] width 526 height 41
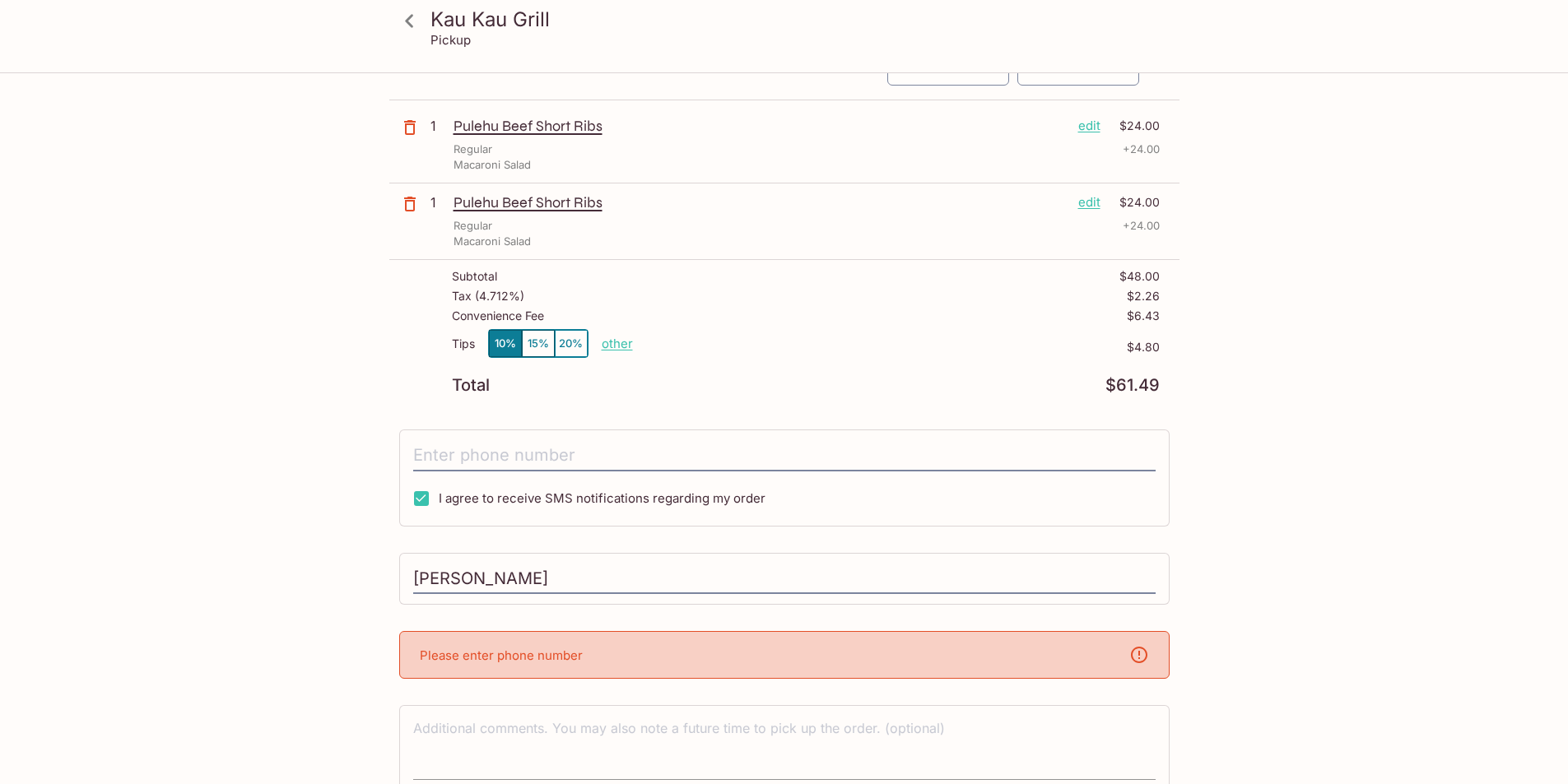
scroll to position [165, 0]
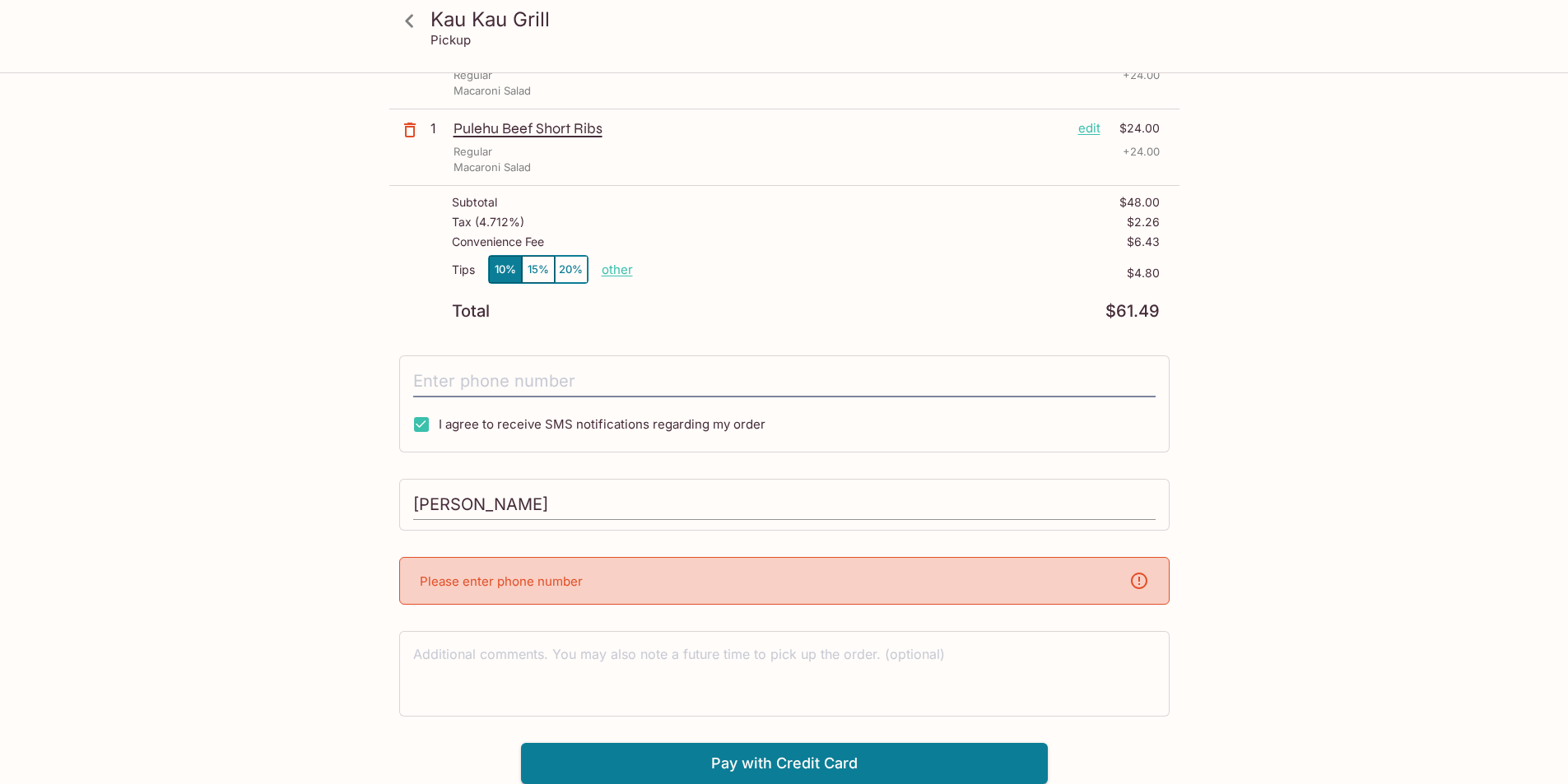
click at [619, 504] on input "[PERSON_NAME]" at bounding box center [784, 505] width 743 height 31
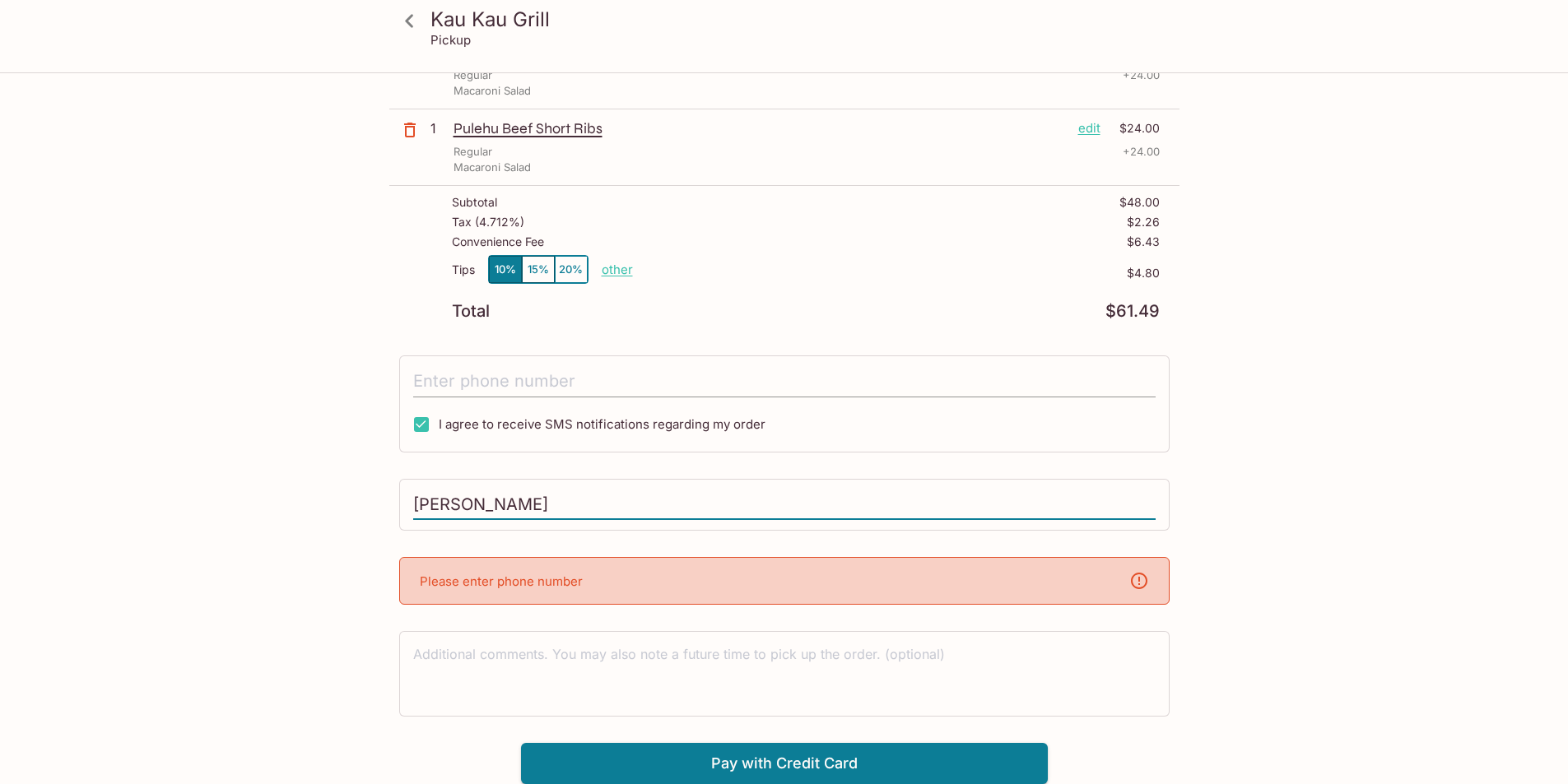
click at [561, 374] on input "tel" at bounding box center [784, 382] width 743 height 31
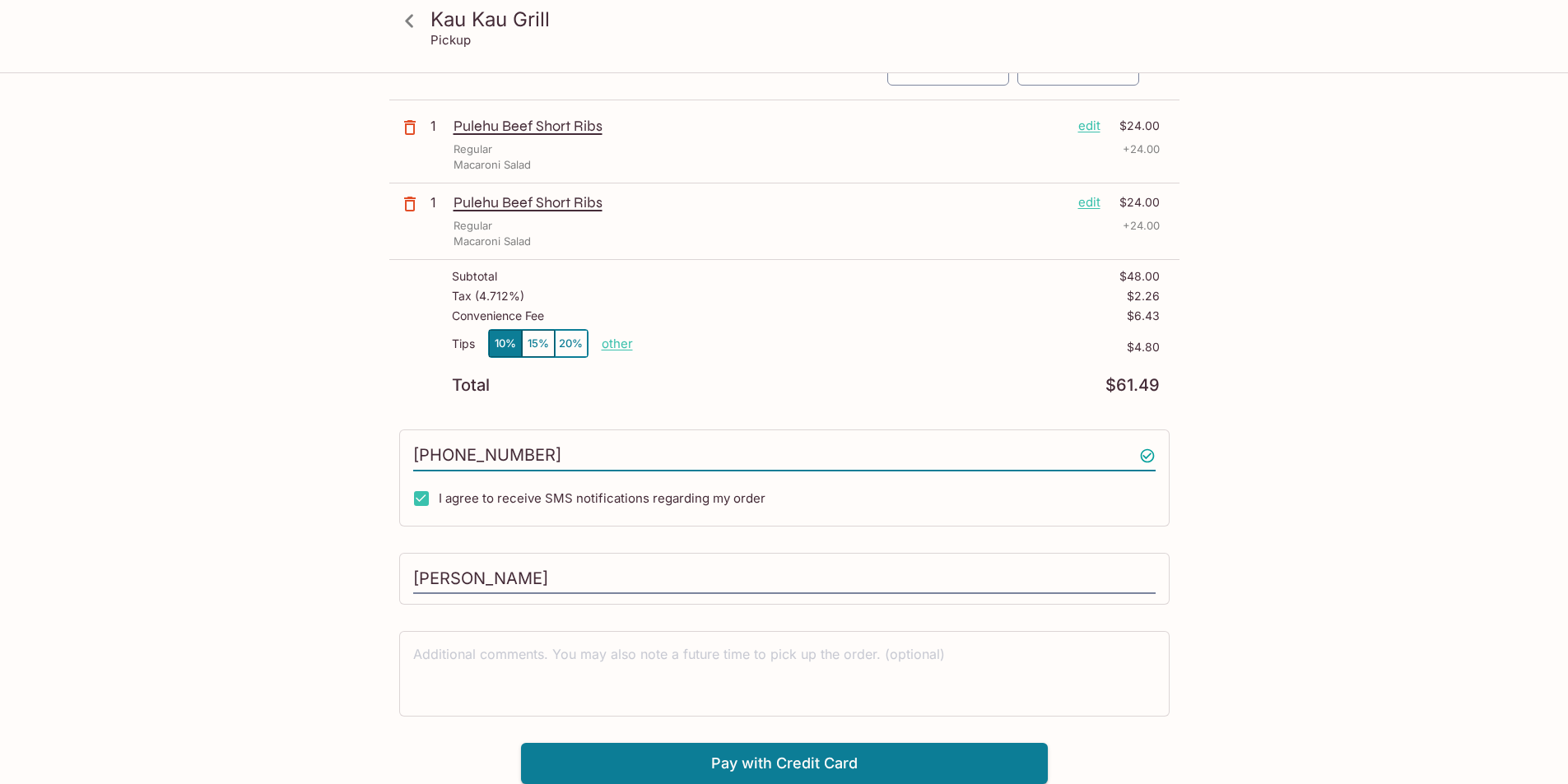
scroll to position [91, 0]
type input "[PHONE_NUMBER]"
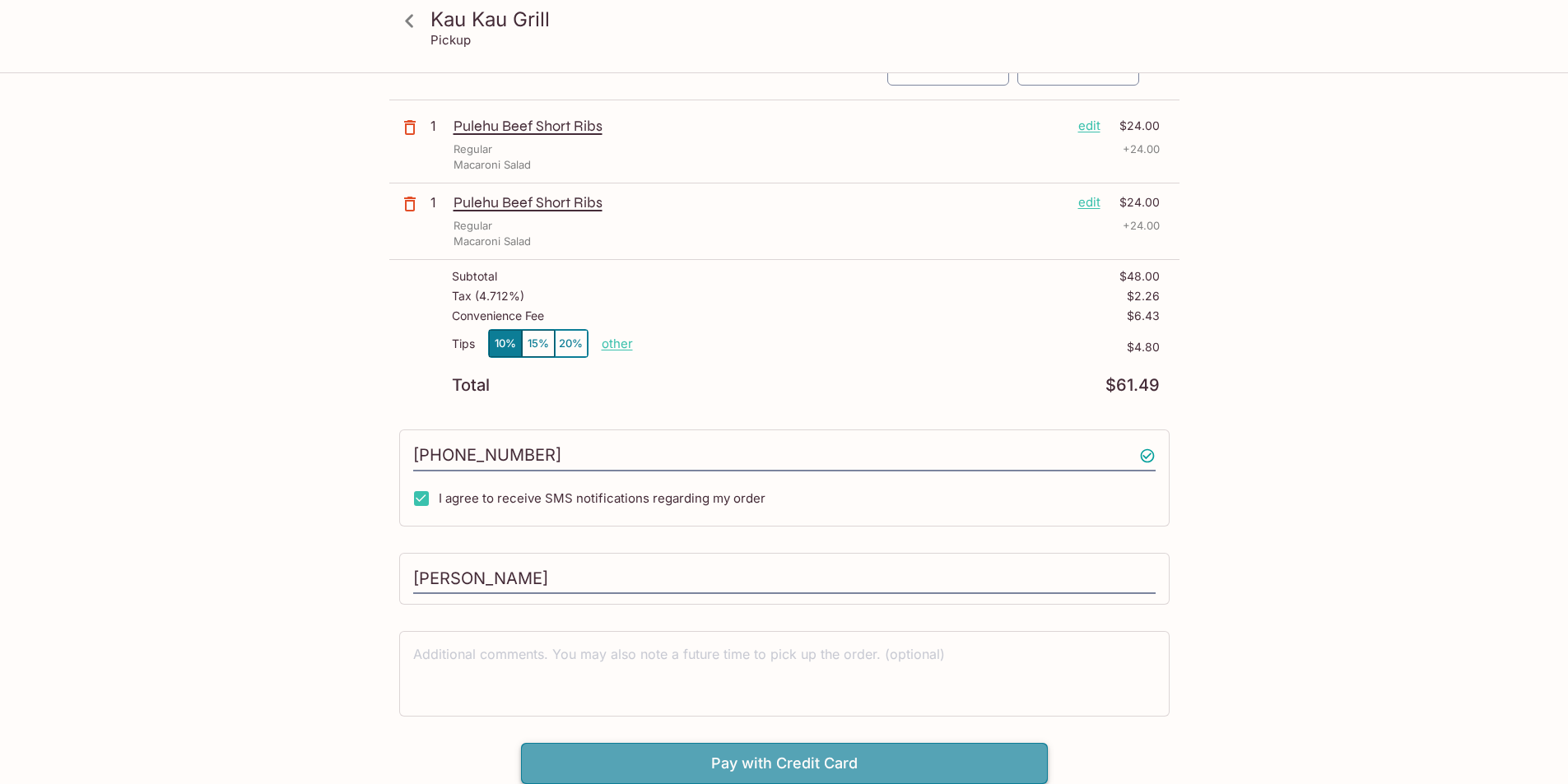
click at [690, 763] on button "Pay with Credit Card" at bounding box center [784, 763] width 526 height 41
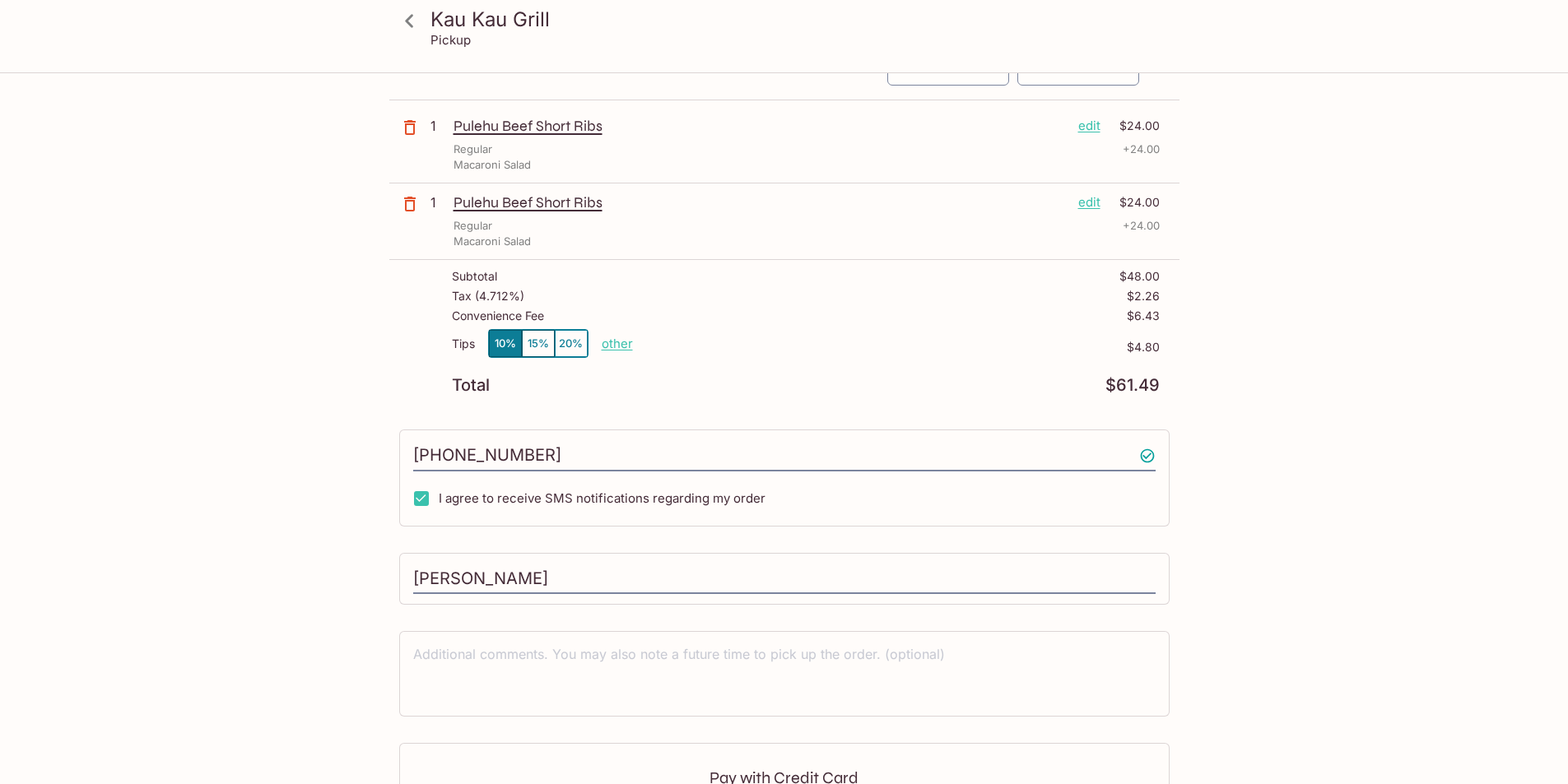
scroll to position [338, 0]
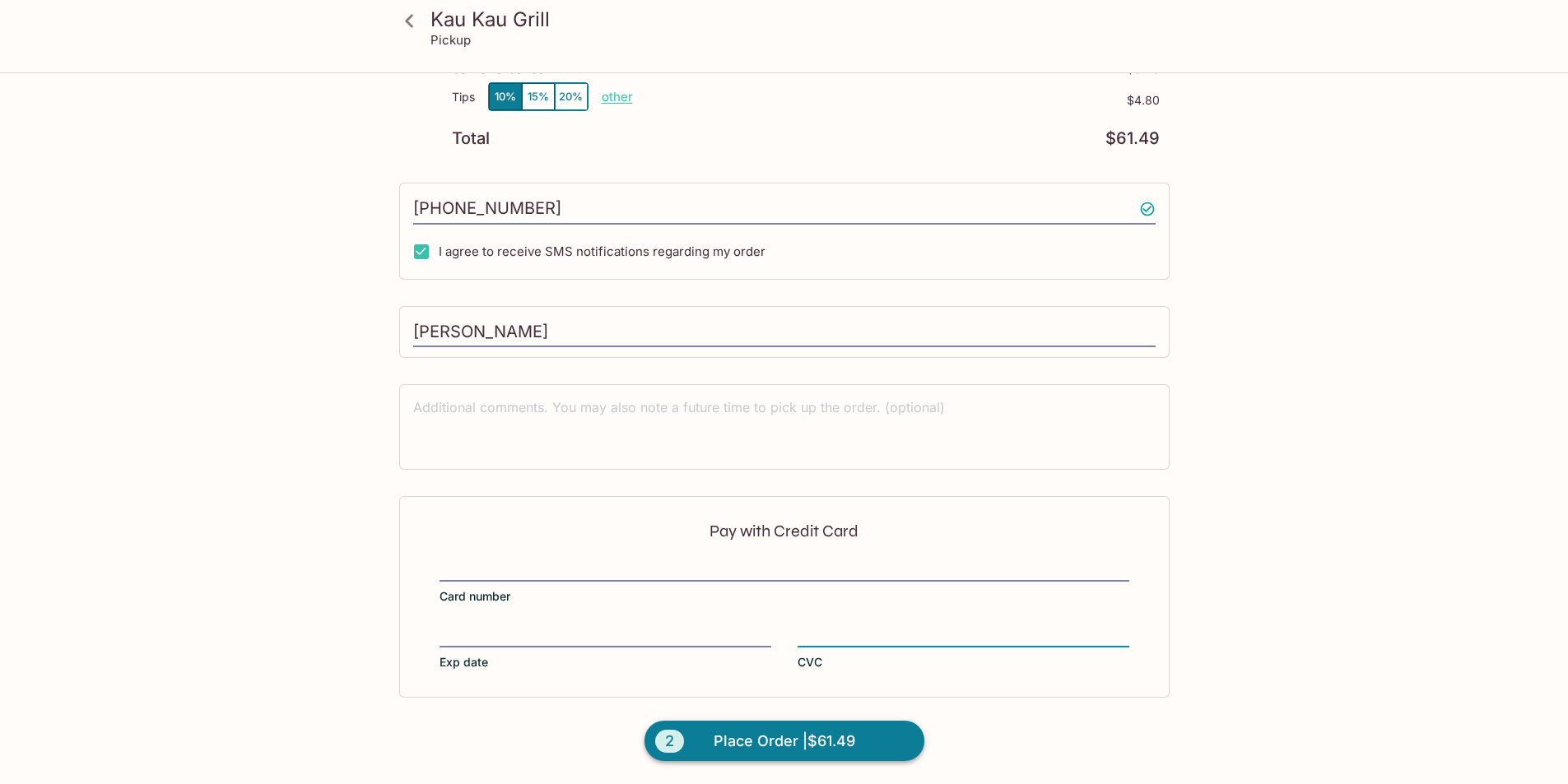
click at [770, 741] on span "Place Order | $61.49" at bounding box center [784, 741] width 142 height 26
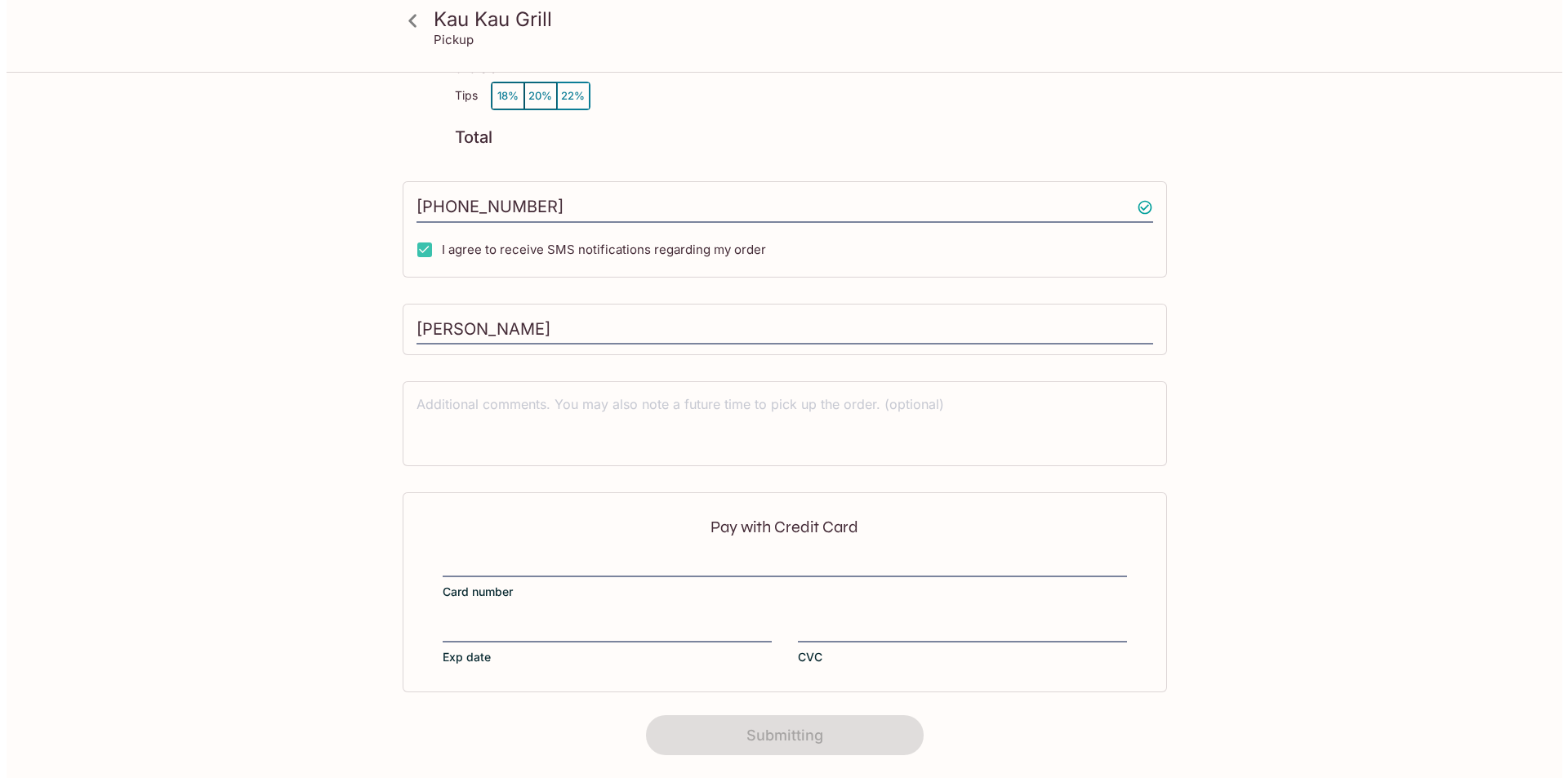
scroll to position [0, 0]
